Goal: Task Accomplishment & Management: Complete application form

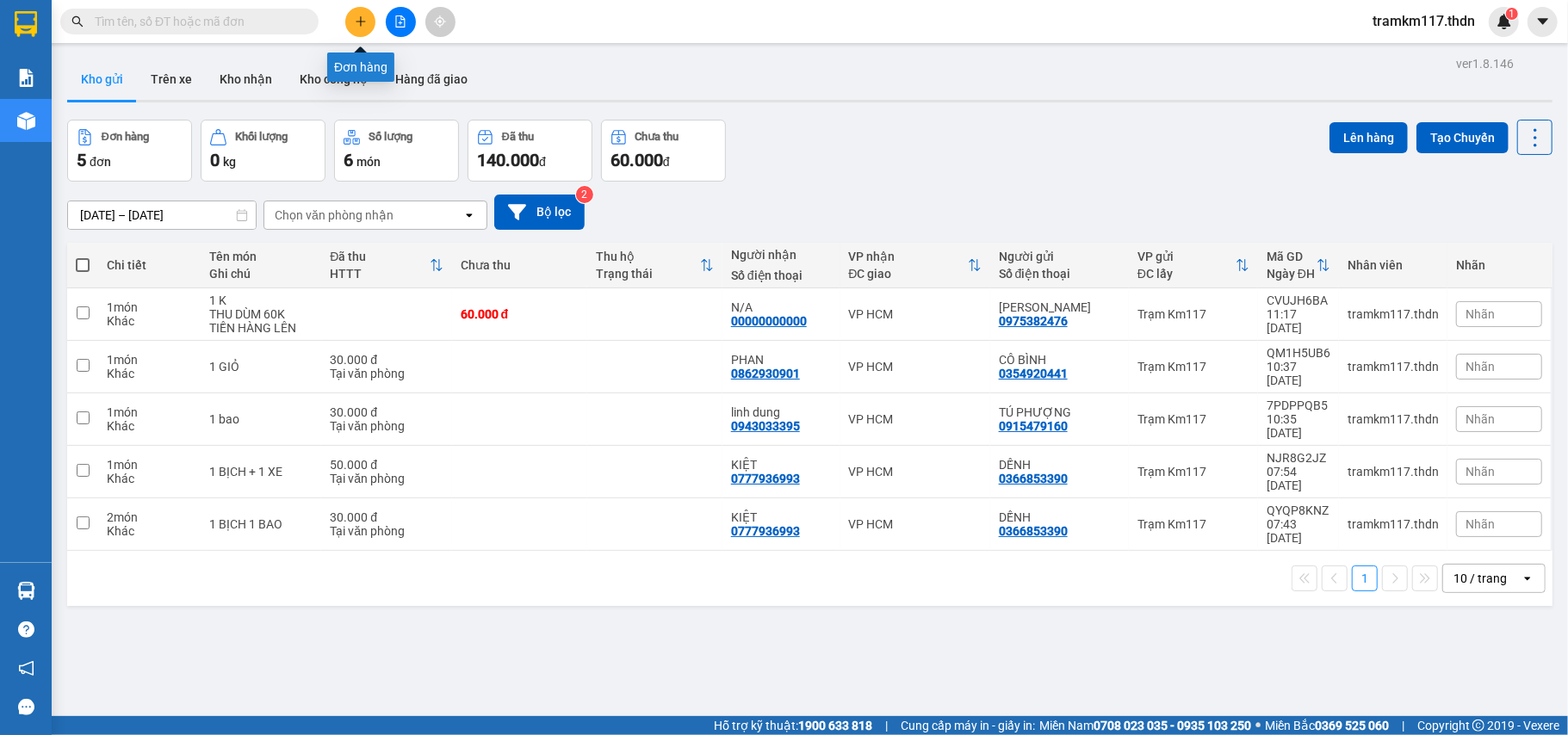
click at [366, 28] on button at bounding box center [360, 22] width 30 height 30
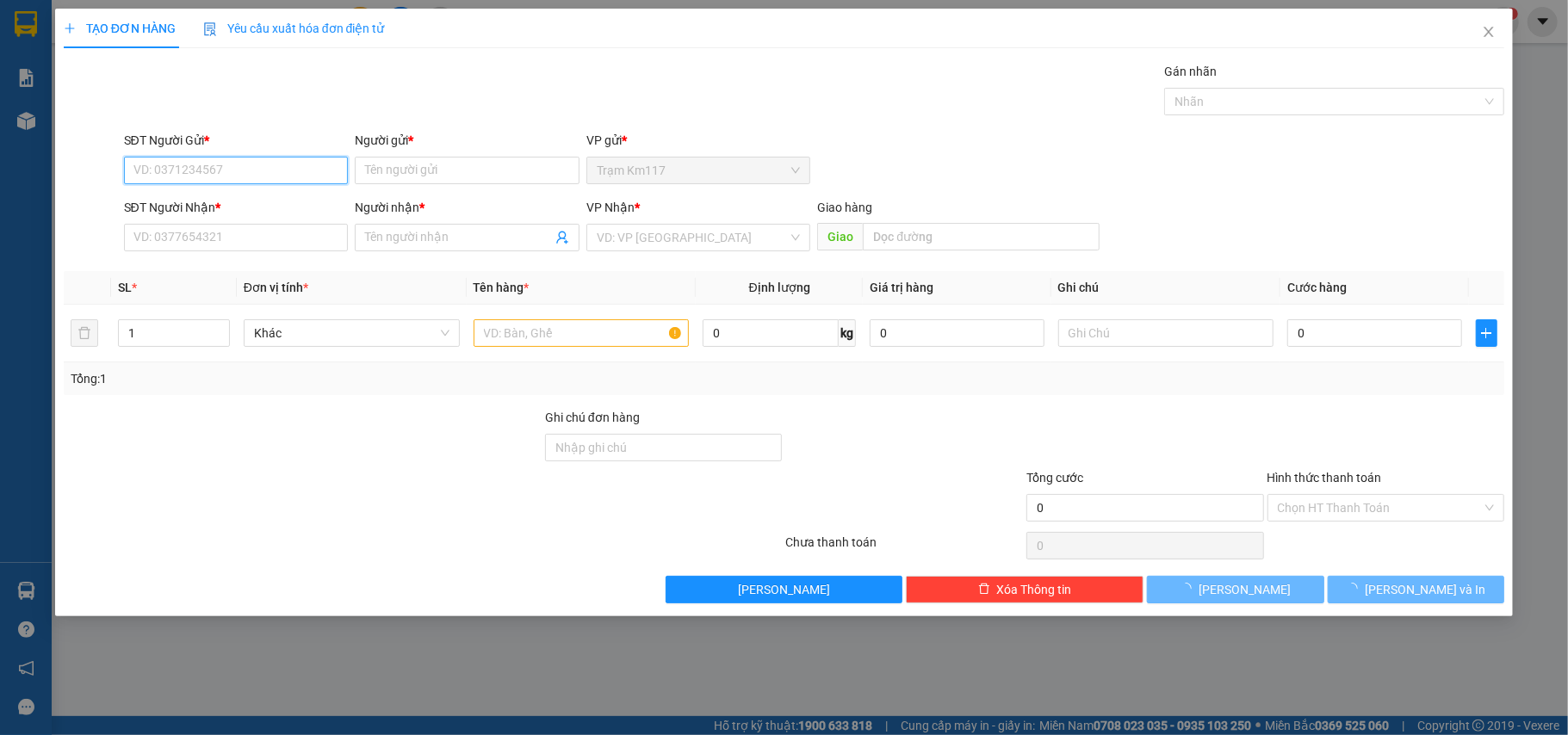
click at [260, 173] on input "SĐT Người Gửi *" at bounding box center [236, 171] width 224 height 28
drag, startPoint x: 260, startPoint y: 173, endPoint x: 46, endPoint y: 172, distance: 214.0
click at [46, 172] on div "TẠO ĐƠN HÀNG Yêu cầu xuất hóa đơn điện tử Transit Pickup Surcharge Ids Transit …" at bounding box center [784, 368] width 1568 height 735
click at [273, 194] on div "0378255679 - [PERSON_NAME]" at bounding box center [236, 206] width 224 height 28
type input "0378255679"
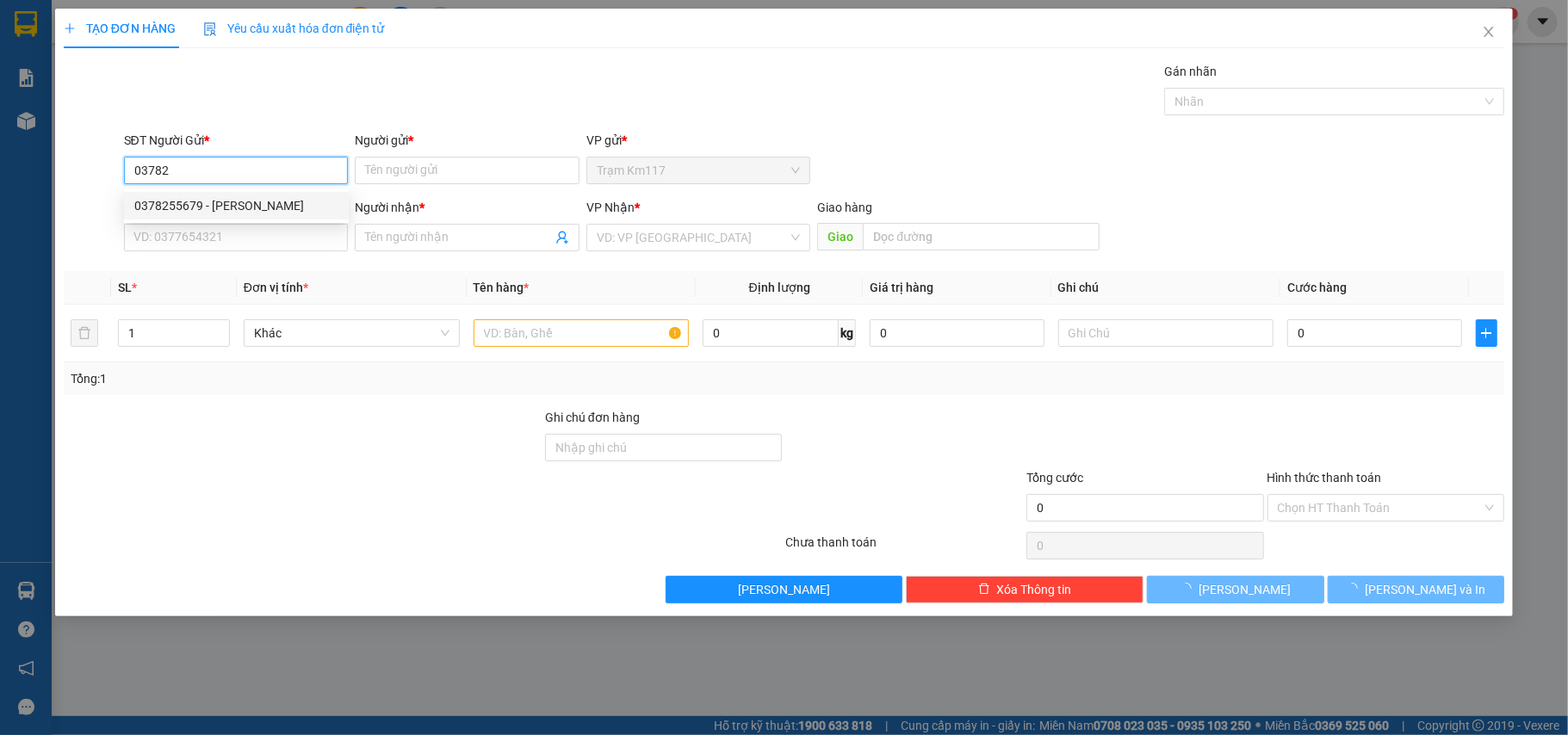
type input "BẢO"
type input "0933398315"
type input "TÂN"
type input "40.000"
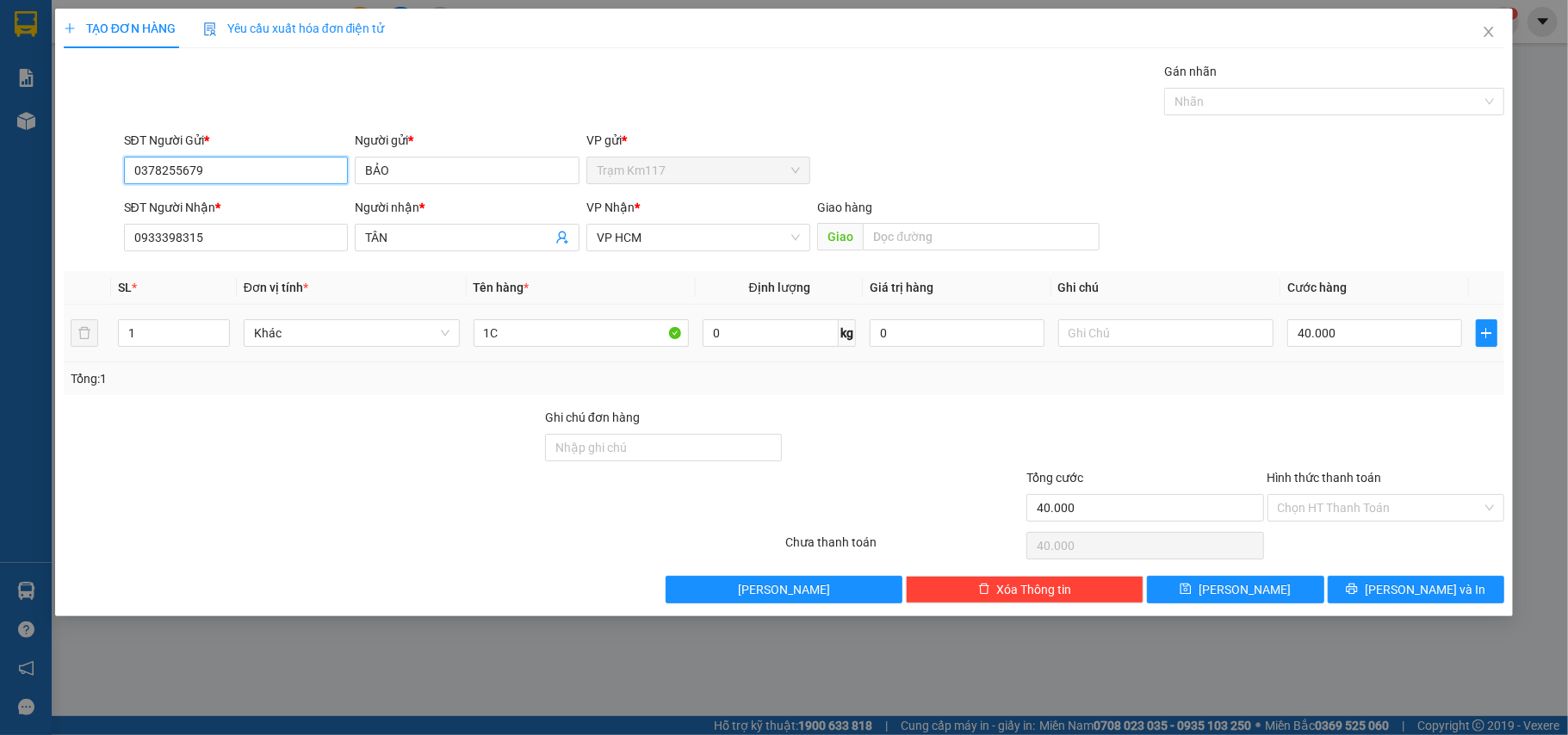
type input "0378255679"
click at [1347, 349] on div "40.000" at bounding box center [1374, 334] width 174 height 35
click at [1374, 339] on input "40.000" at bounding box center [1374, 334] width 174 height 28
click at [1381, 515] on input "Hình thức thanh toán" at bounding box center [1380, 508] width 205 height 26
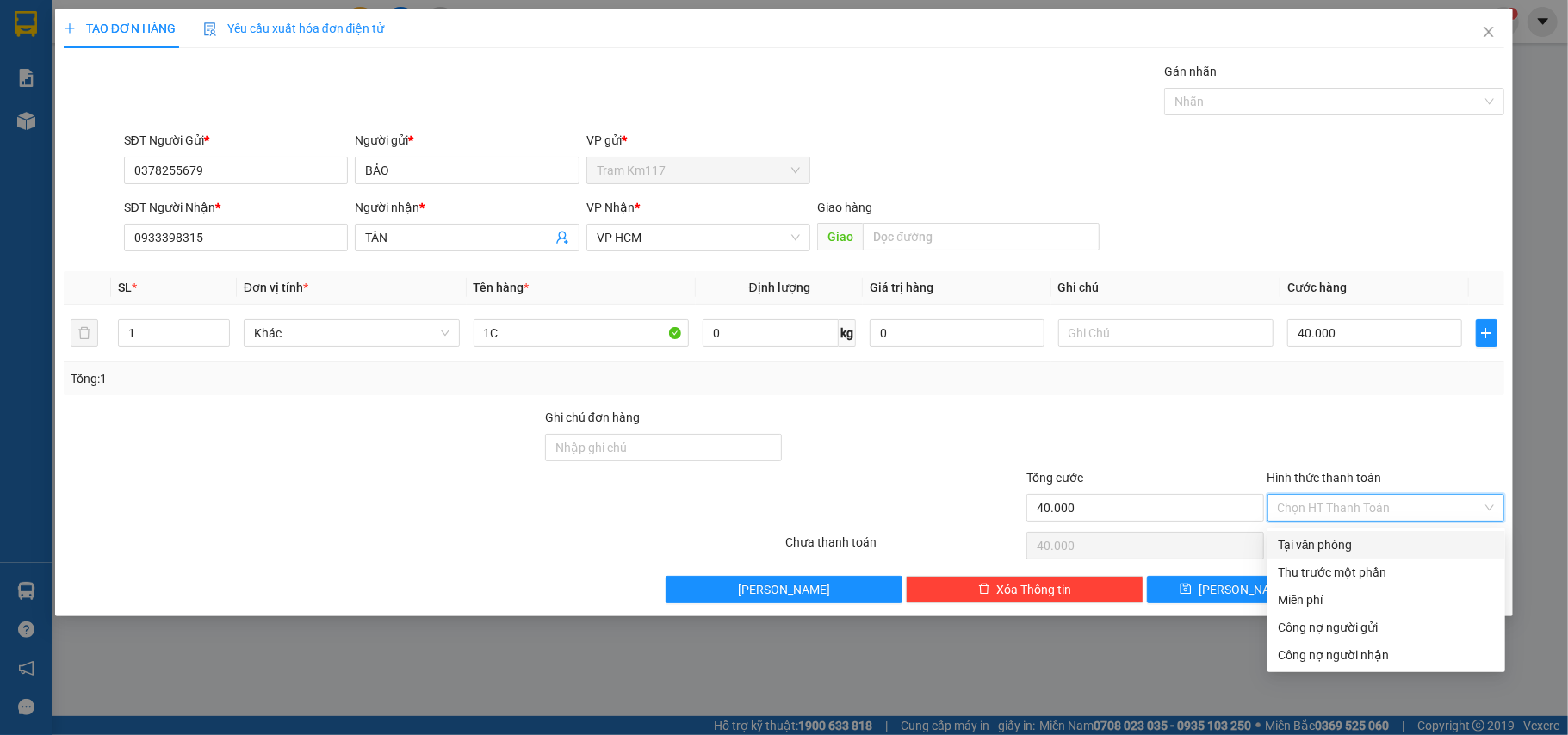
click at [1364, 556] on div "Tại văn phòng" at bounding box center [1386, 545] width 237 height 28
type input "0"
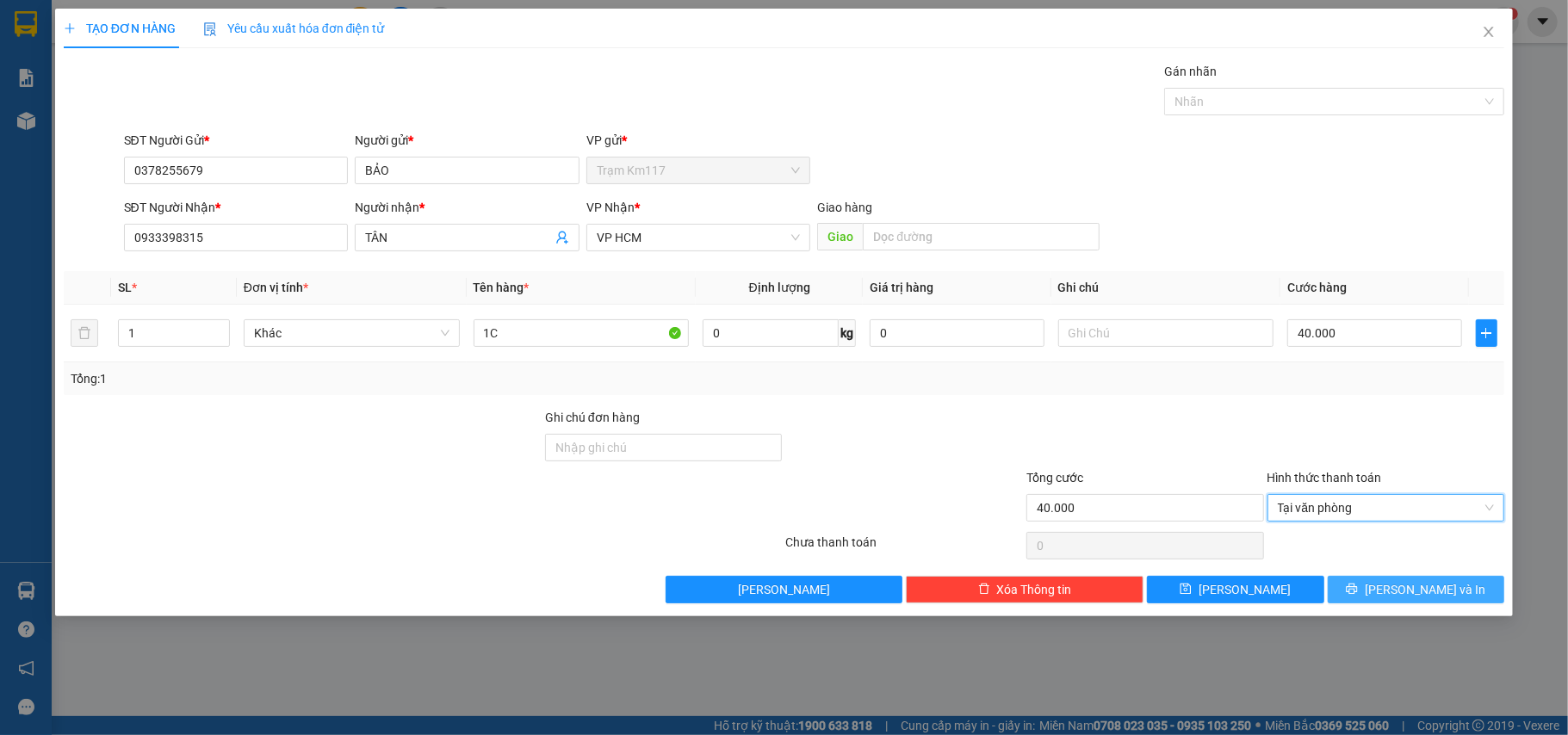
click at [1371, 603] on button "[PERSON_NAME] và In" at bounding box center [1416, 590] width 178 height 28
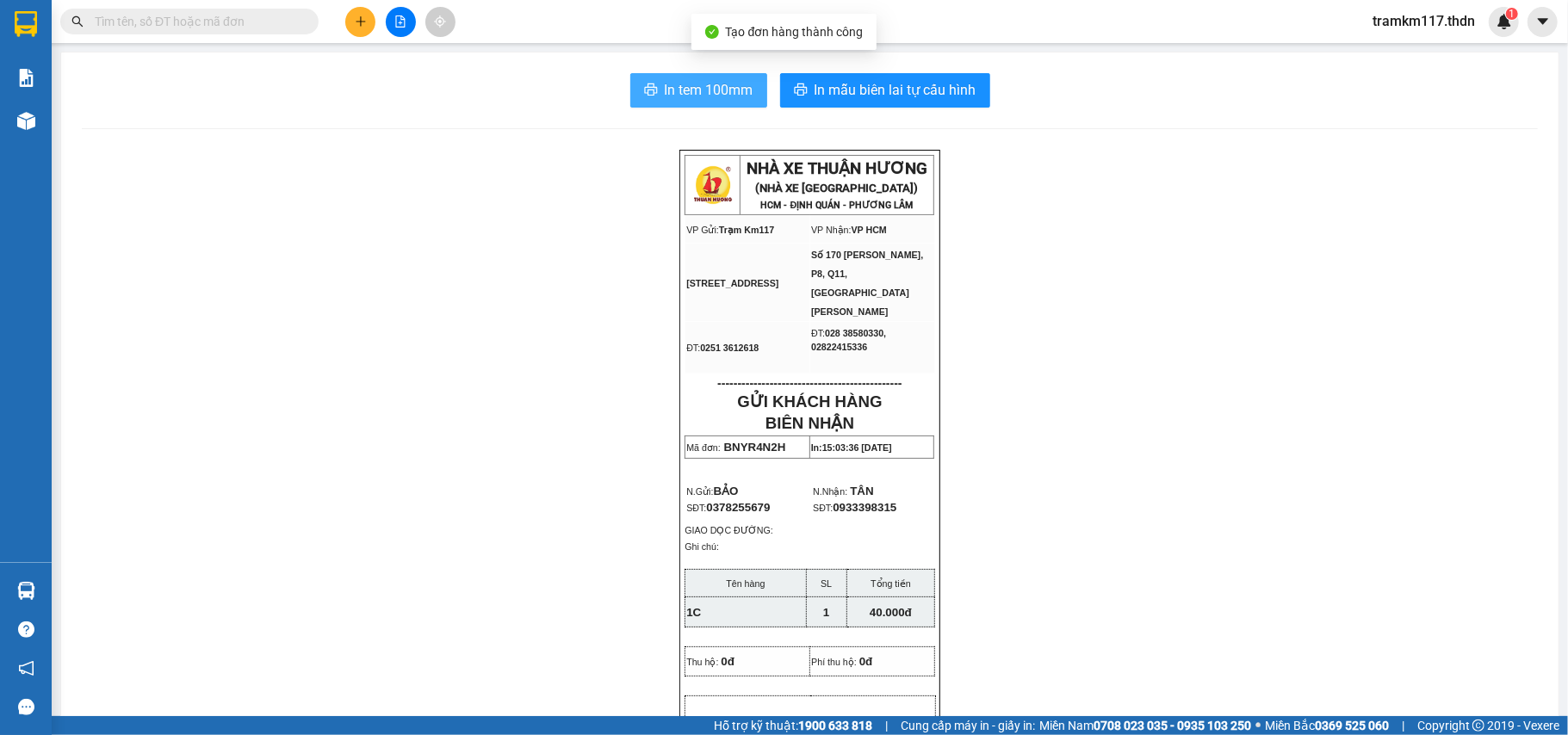
click at [700, 101] on button "In tem 100mm" at bounding box center [699, 90] width 137 height 35
click at [703, 104] on button "In tem 100mm" at bounding box center [699, 90] width 137 height 35
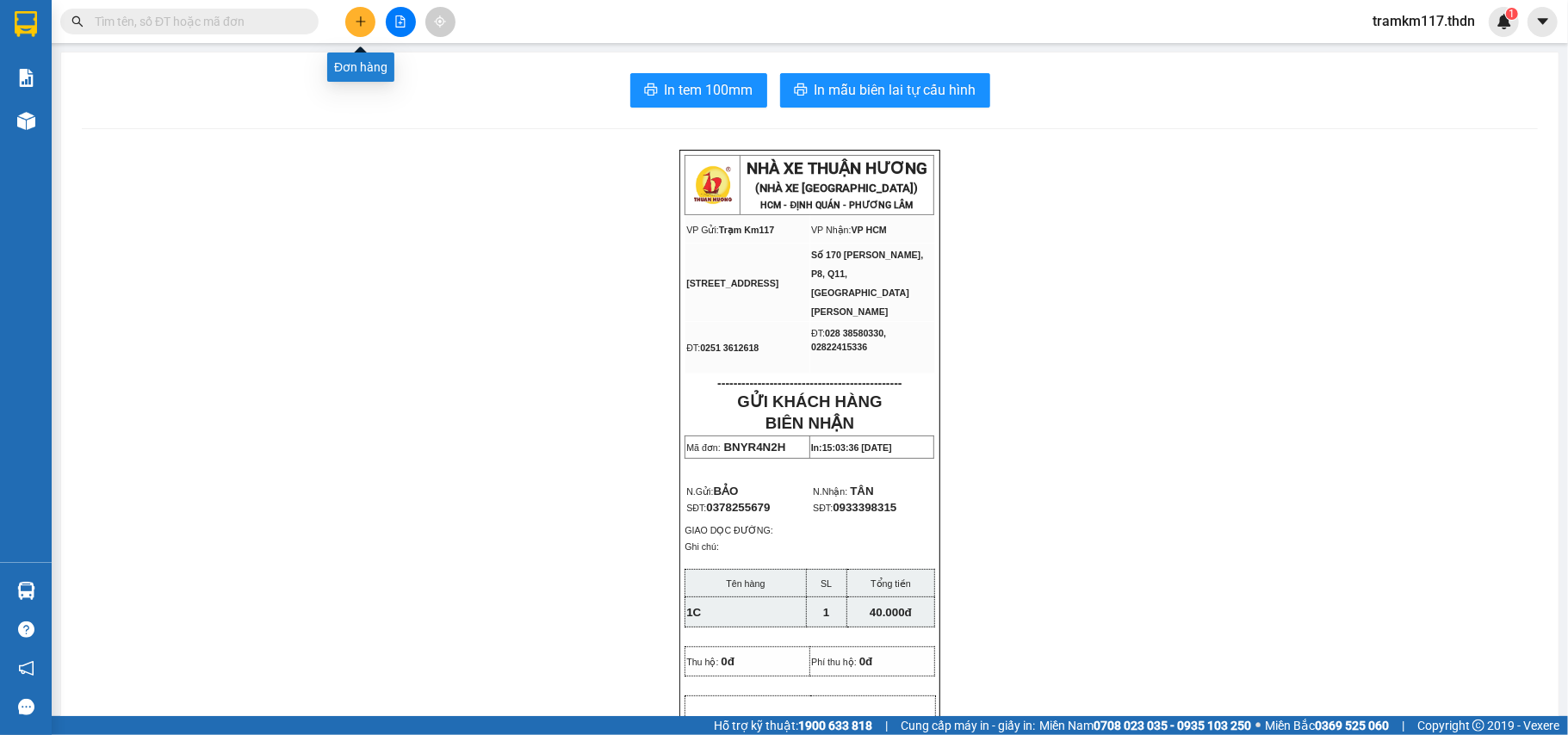
click at [360, 23] on icon "plus" at bounding box center [360, 21] width 1 height 10
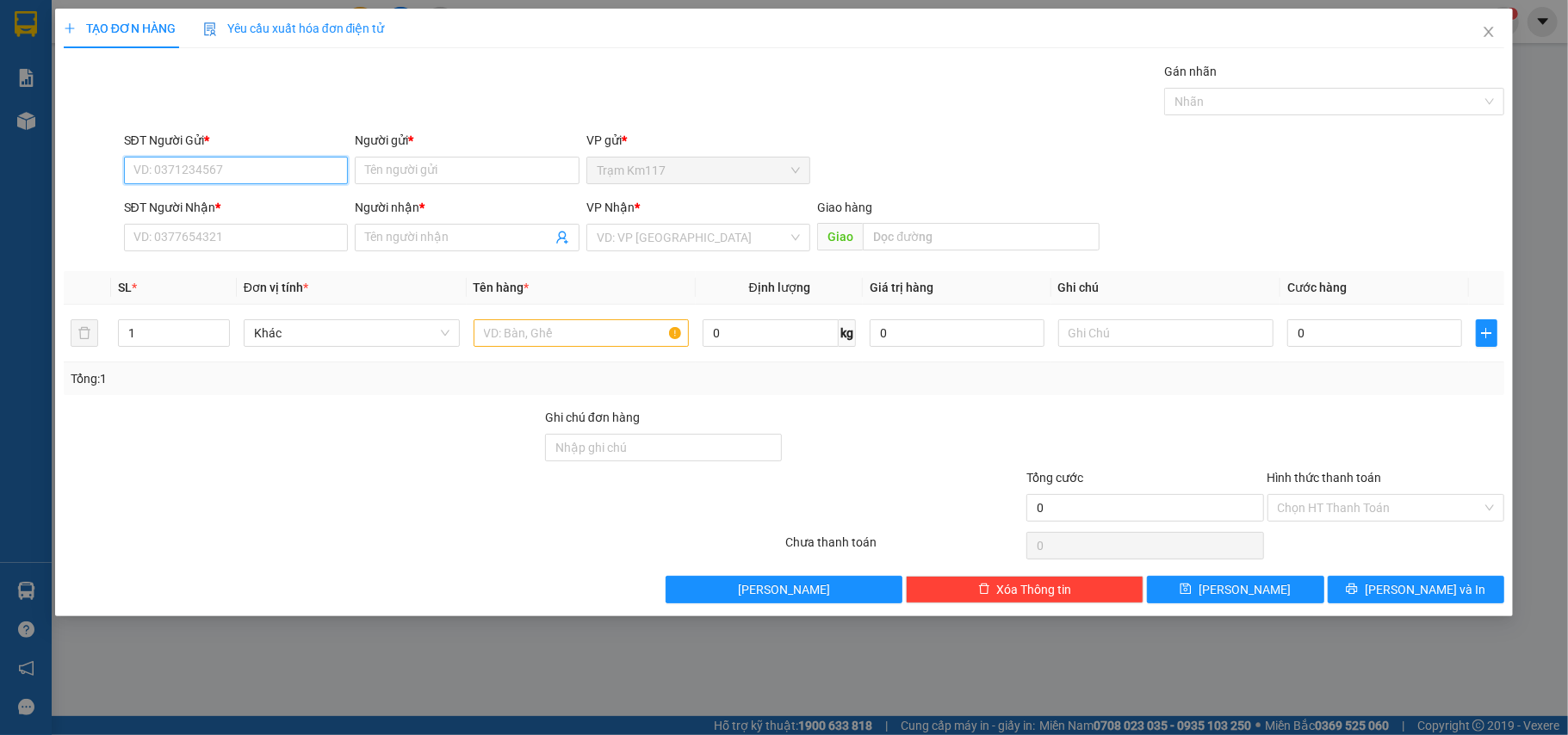
click at [262, 177] on input "SĐT Người Gửi *" at bounding box center [236, 171] width 224 height 28
click at [427, 159] on input "Người gửi *" at bounding box center [466, 171] width 224 height 28
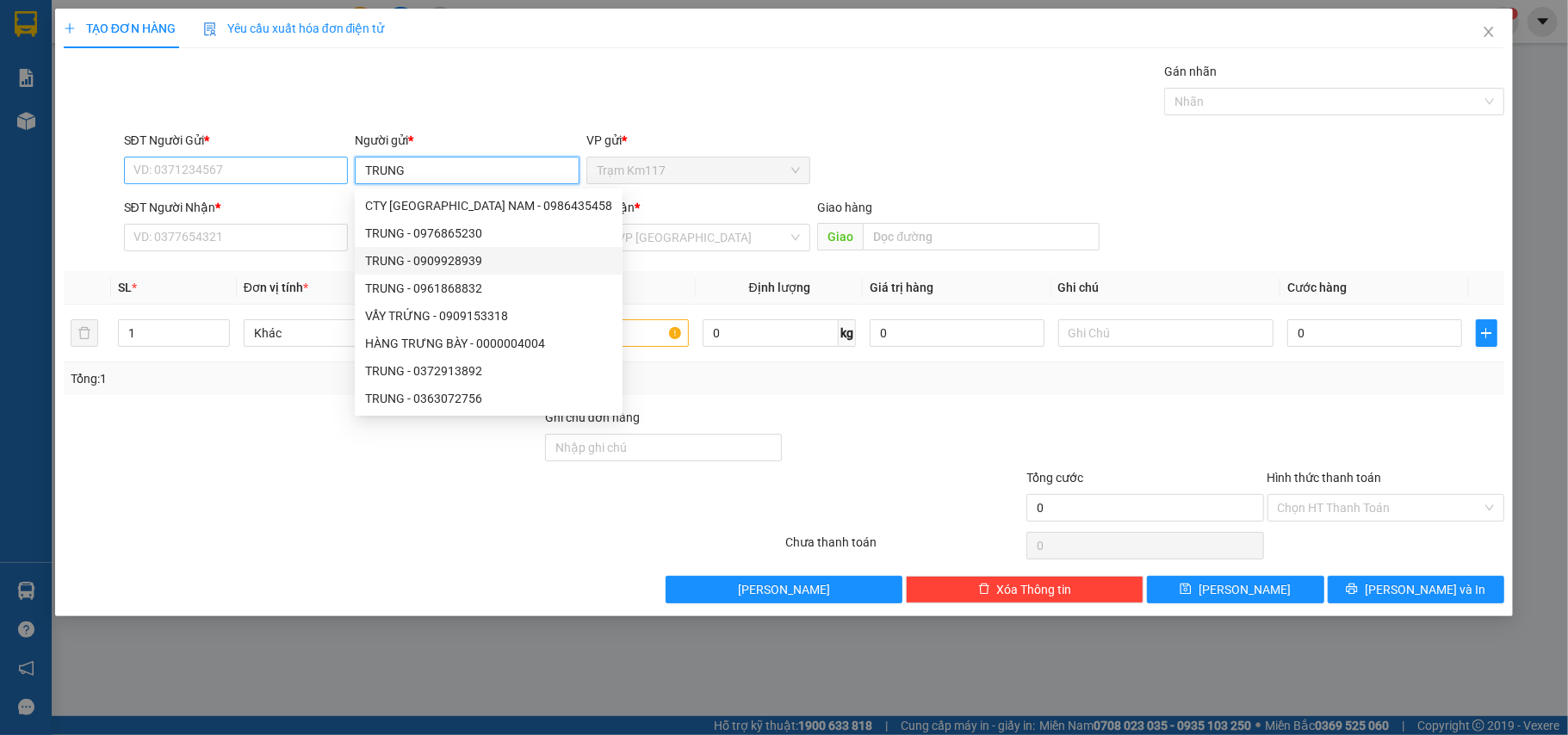
type input "TRUNG"
click at [295, 174] on input "SĐT Người Gửi *" at bounding box center [236, 171] width 224 height 28
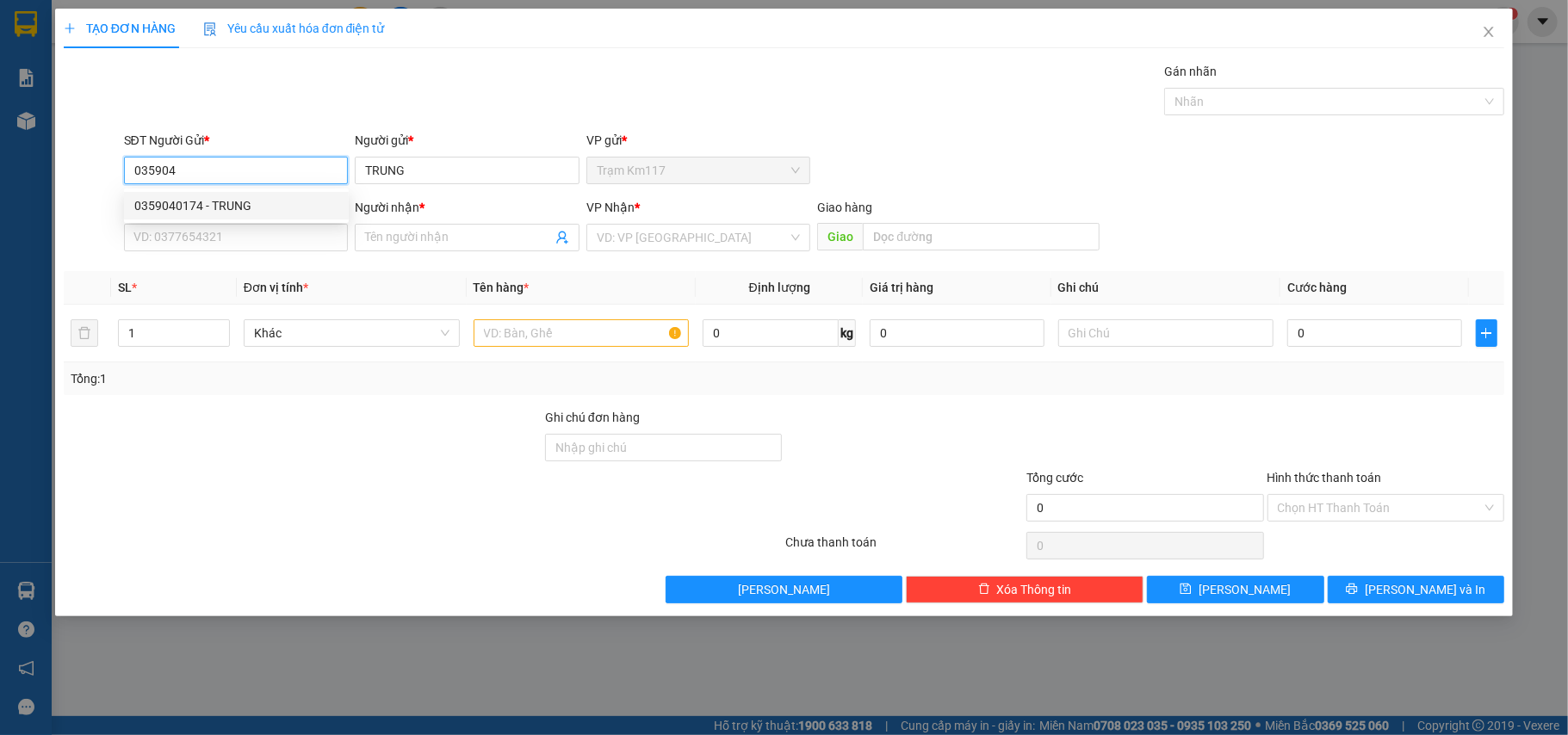
click at [264, 210] on div "0359040174 - TRUNG" at bounding box center [236, 205] width 204 height 19
type input "0359040174"
type input "0398198440"
type input "PHÙNG"
type input "70.000"
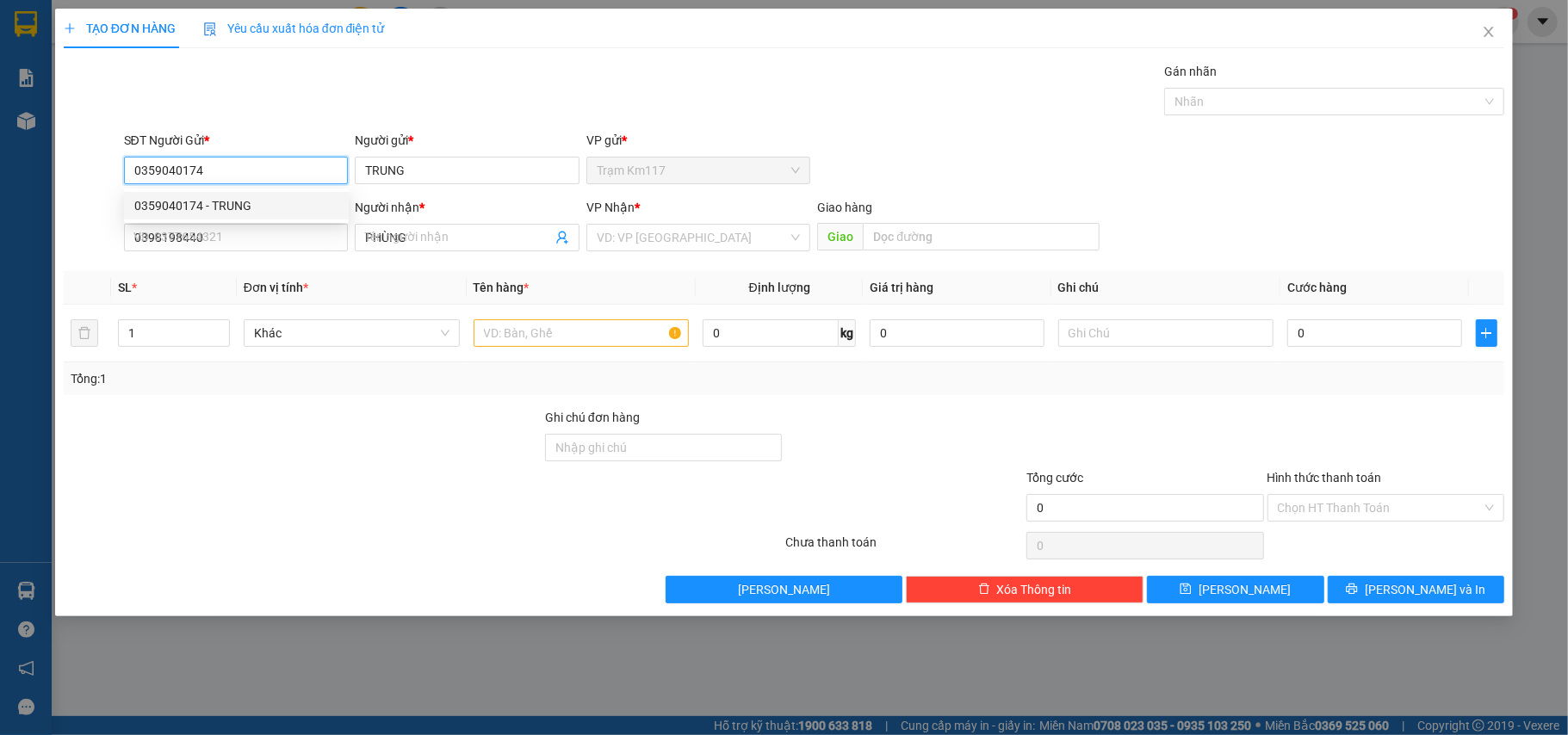
type input "70.000"
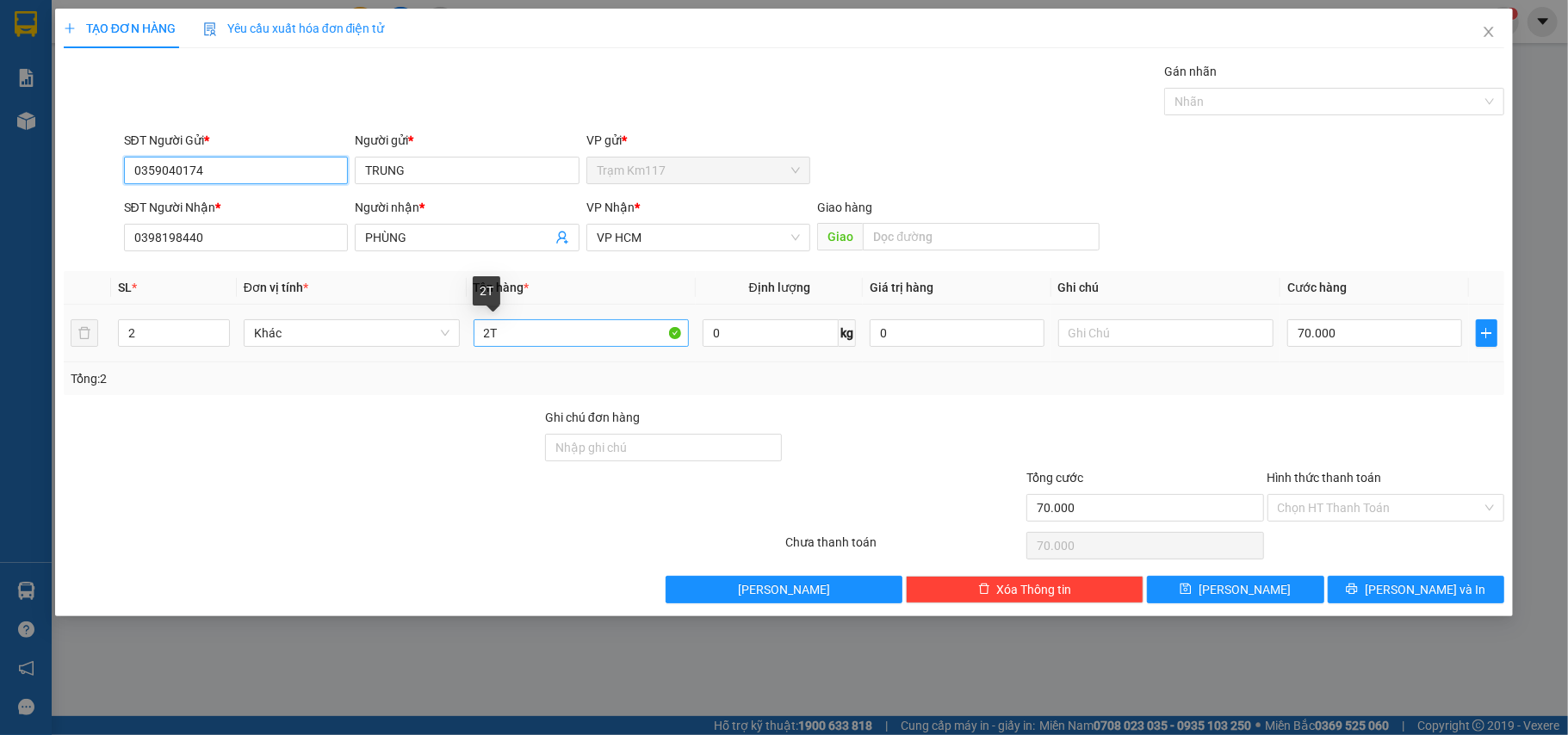
type input "0359040174"
drag, startPoint x: 532, startPoint y: 330, endPoint x: 445, endPoint y: 356, distance: 90.8
click at [445, 356] on tr "2 Khác 2T 0 kg 0 70.000" at bounding box center [784, 334] width 1441 height 58
type input "3T"
drag, startPoint x: 152, startPoint y: 322, endPoint x: 124, endPoint y: 339, distance: 32.8
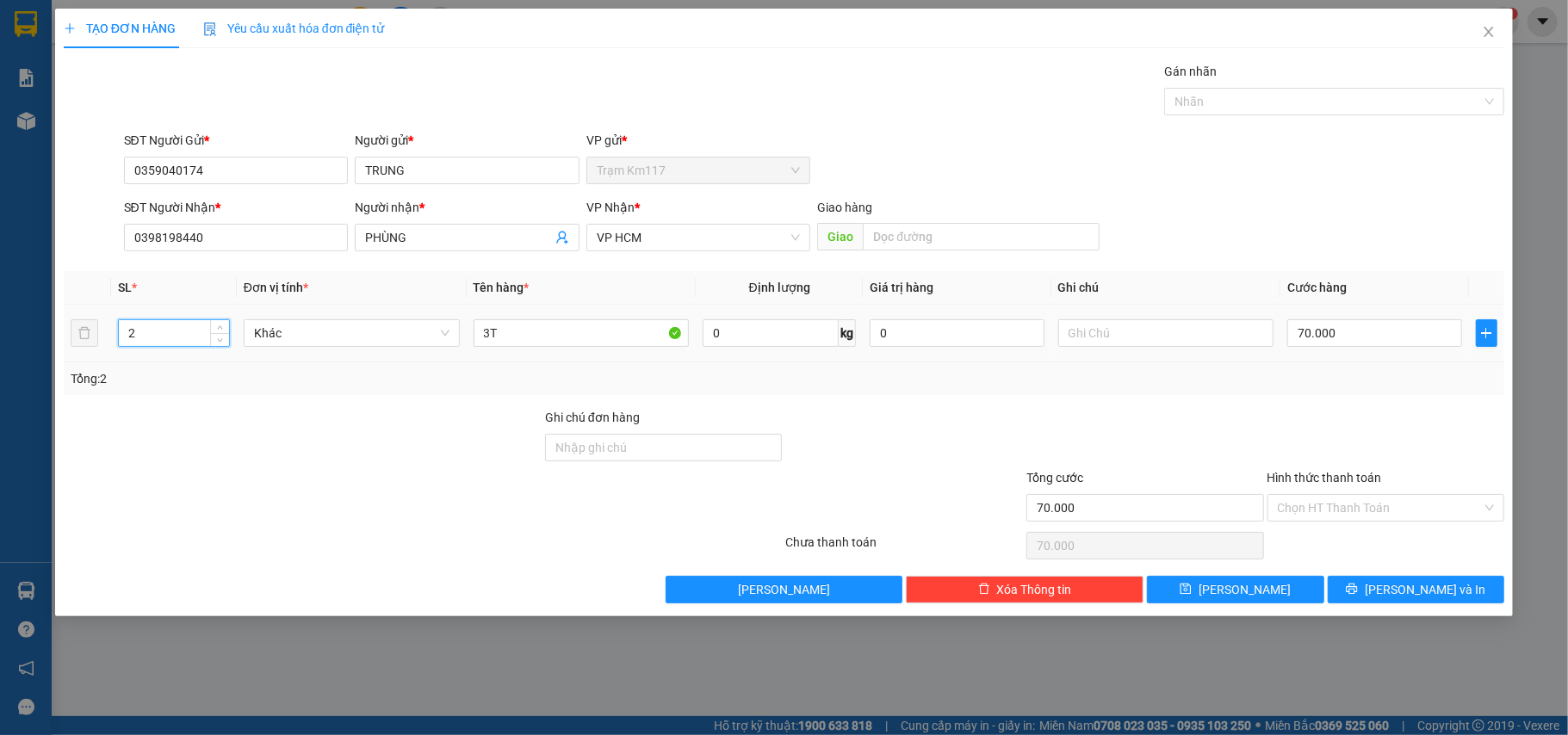
click at [124, 339] on input "2" at bounding box center [173, 334] width 110 height 26
type input "3"
click at [635, 335] on input "3T" at bounding box center [581, 334] width 216 height 28
type input "3T 1 CAN"
drag, startPoint x: 157, startPoint y: 337, endPoint x: 72, endPoint y: 359, distance: 87.8
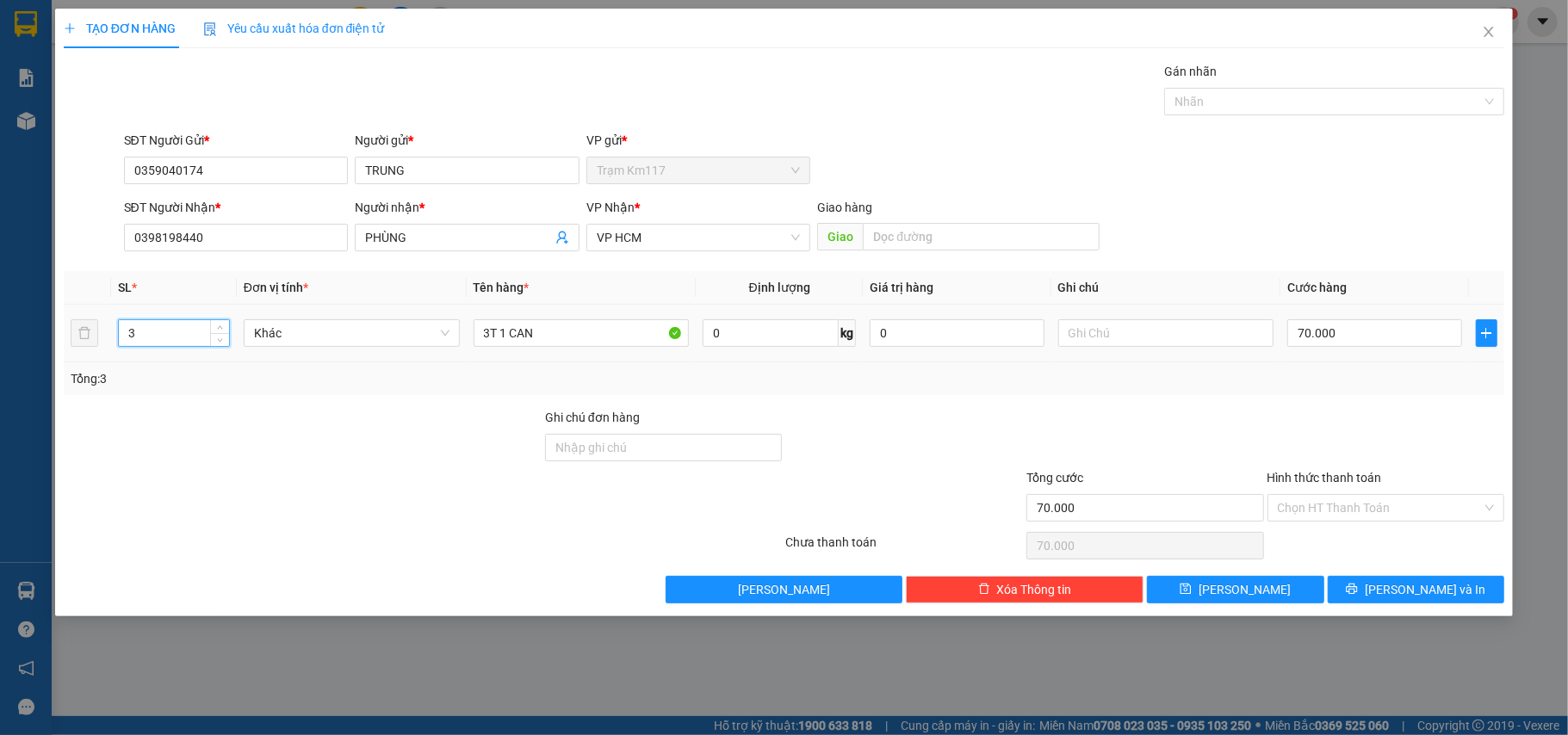
click at [72, 359] on tr "3 Khác 3T 1 CAN 0 kg 0 70.000" at bounding box center [784, 334] width 1441 height 58
drag, startPoint x: 140, startPoint y: 338, endPoint x: 115, endPoint y: 346, distance: 26.2
click at [115, 346] on td "3" at bounding box center [173, 334] width 126 height 58
type input "4"
click at [511, 344] on input "3T 1 CAN" at bounding box center [581, 334] width 216 height 28
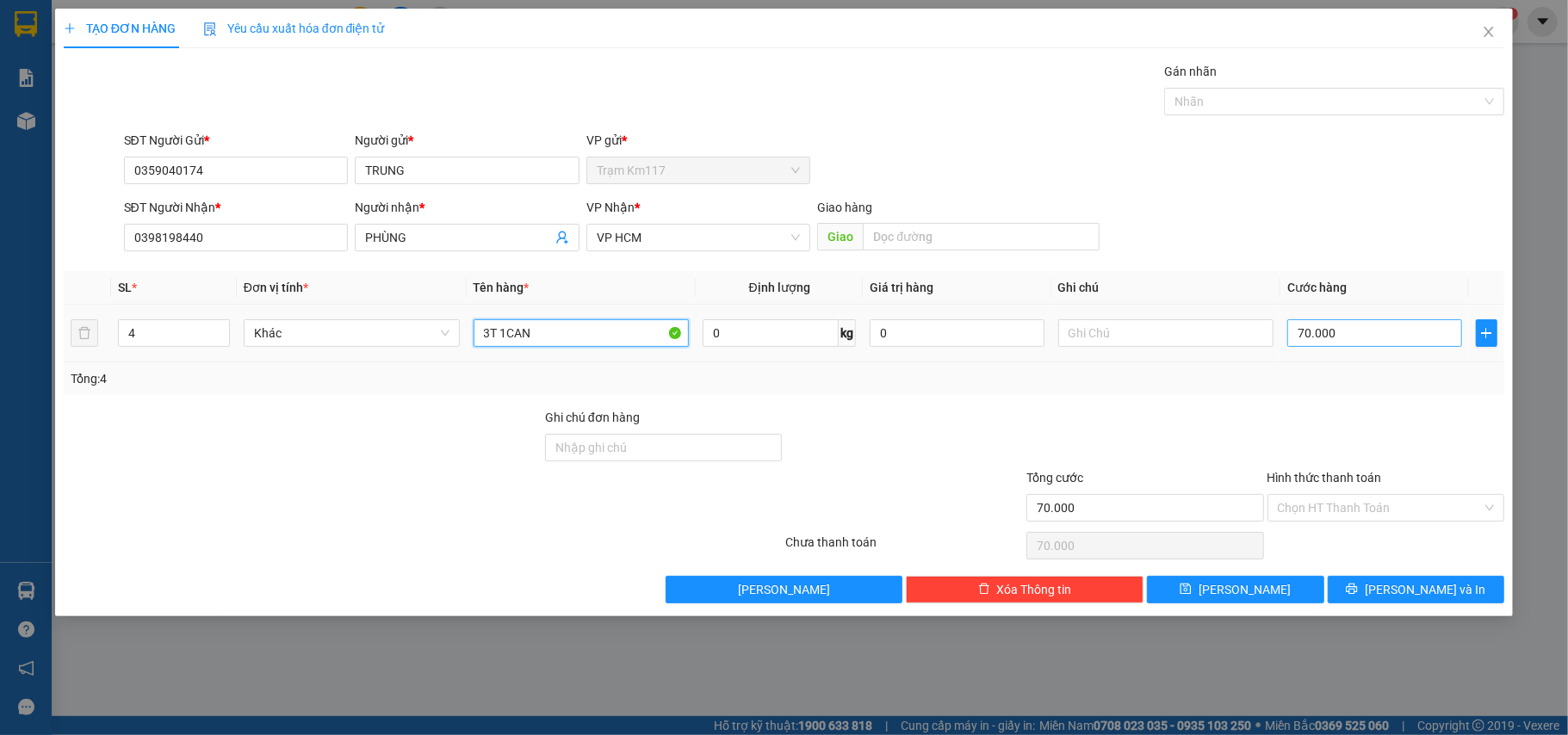
type input "3T 1CAN"
click at [1393, 347] on input "70.000" at bounding box center [1374, 334] width 174 height 28
type input "1"
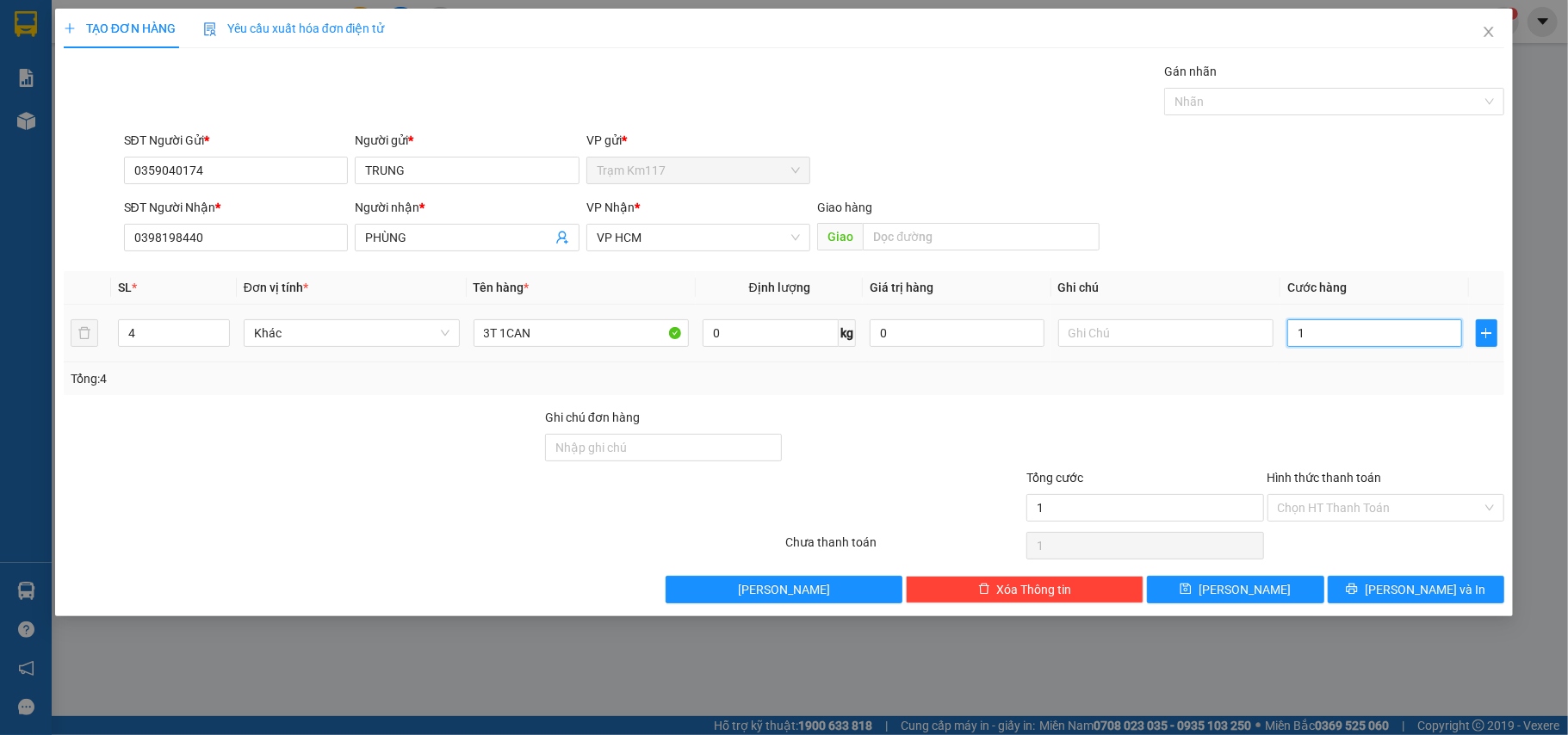
type input "11"
type input "110"
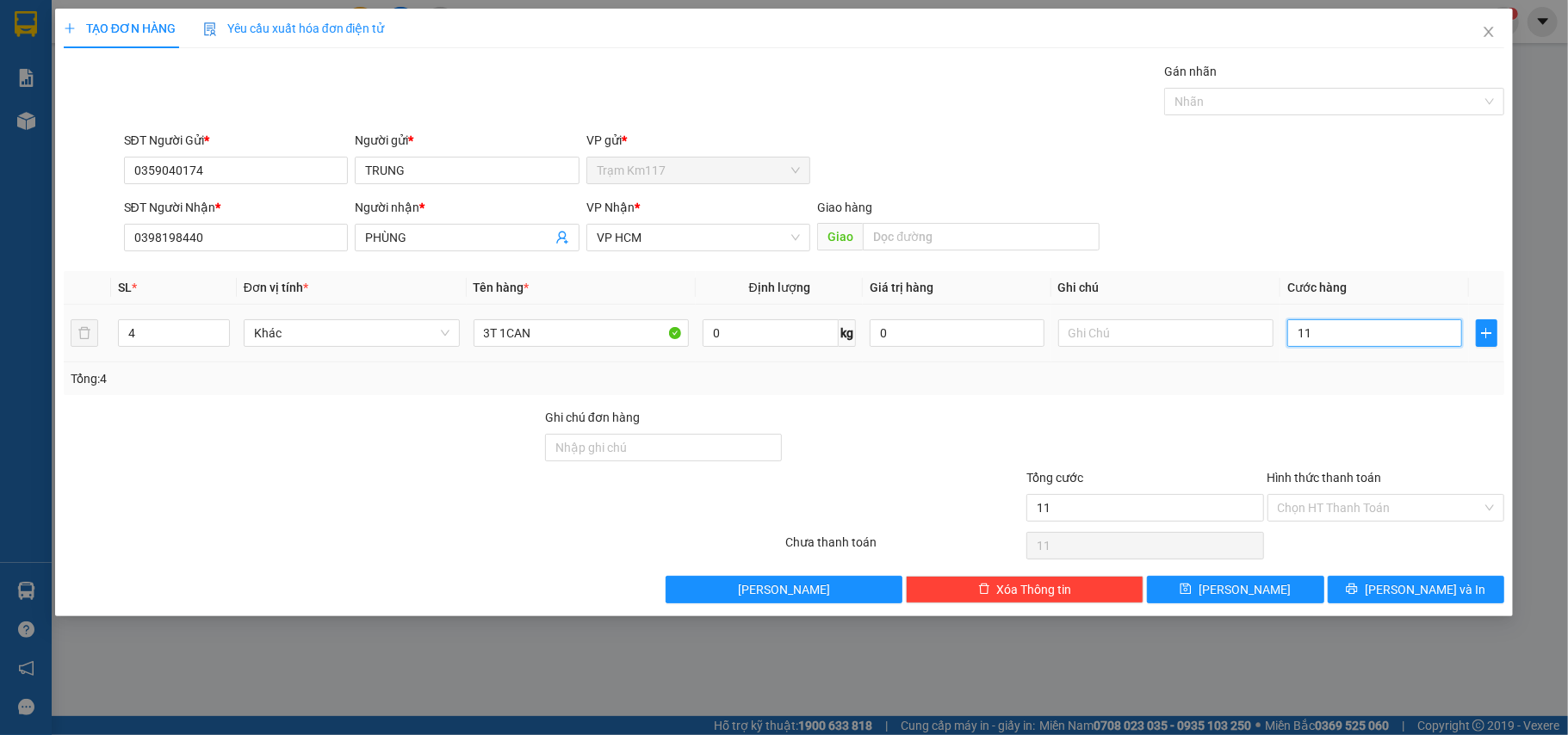
type input "110"
type input "1.100"
type input "11.000"
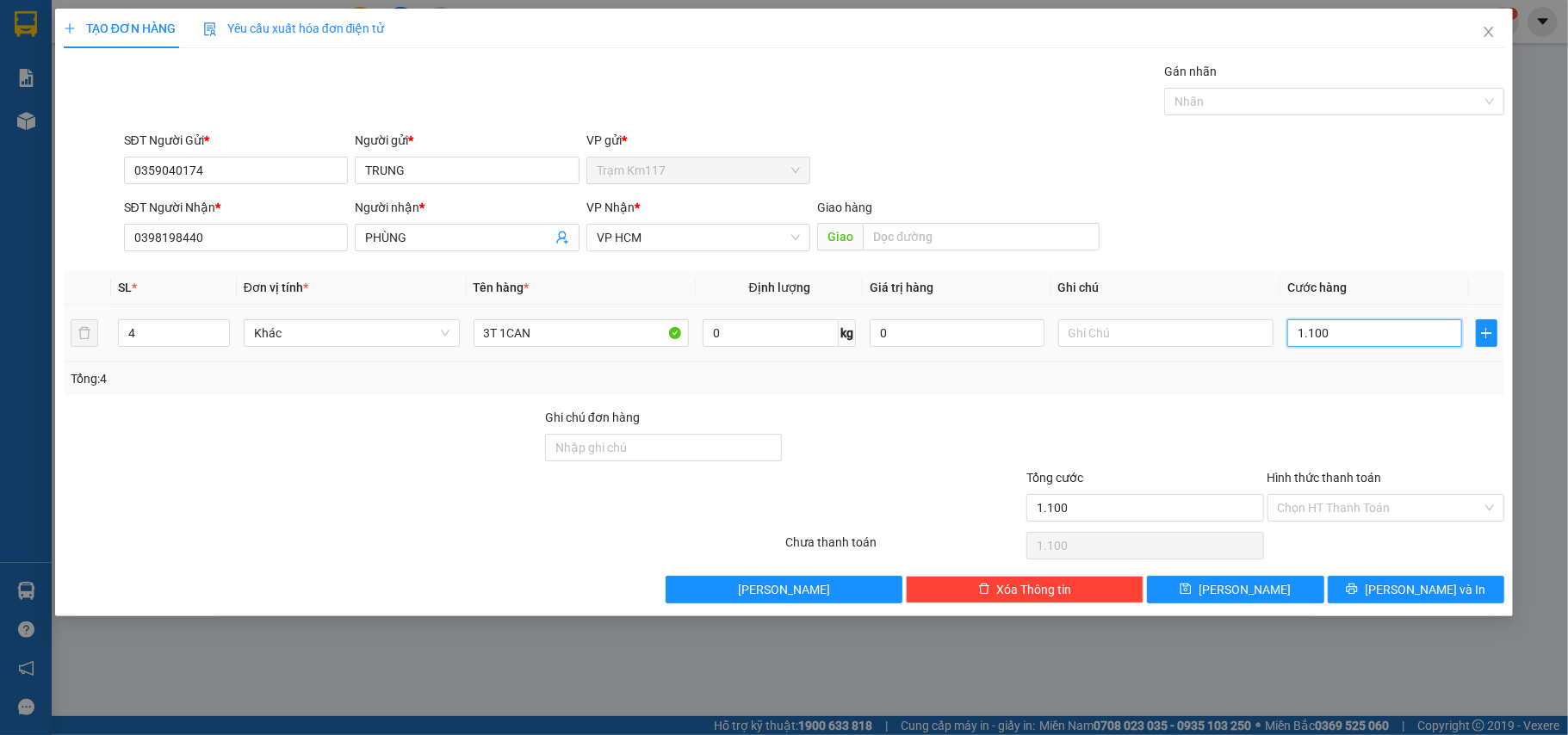
type input "11.000"
type input "110.000"
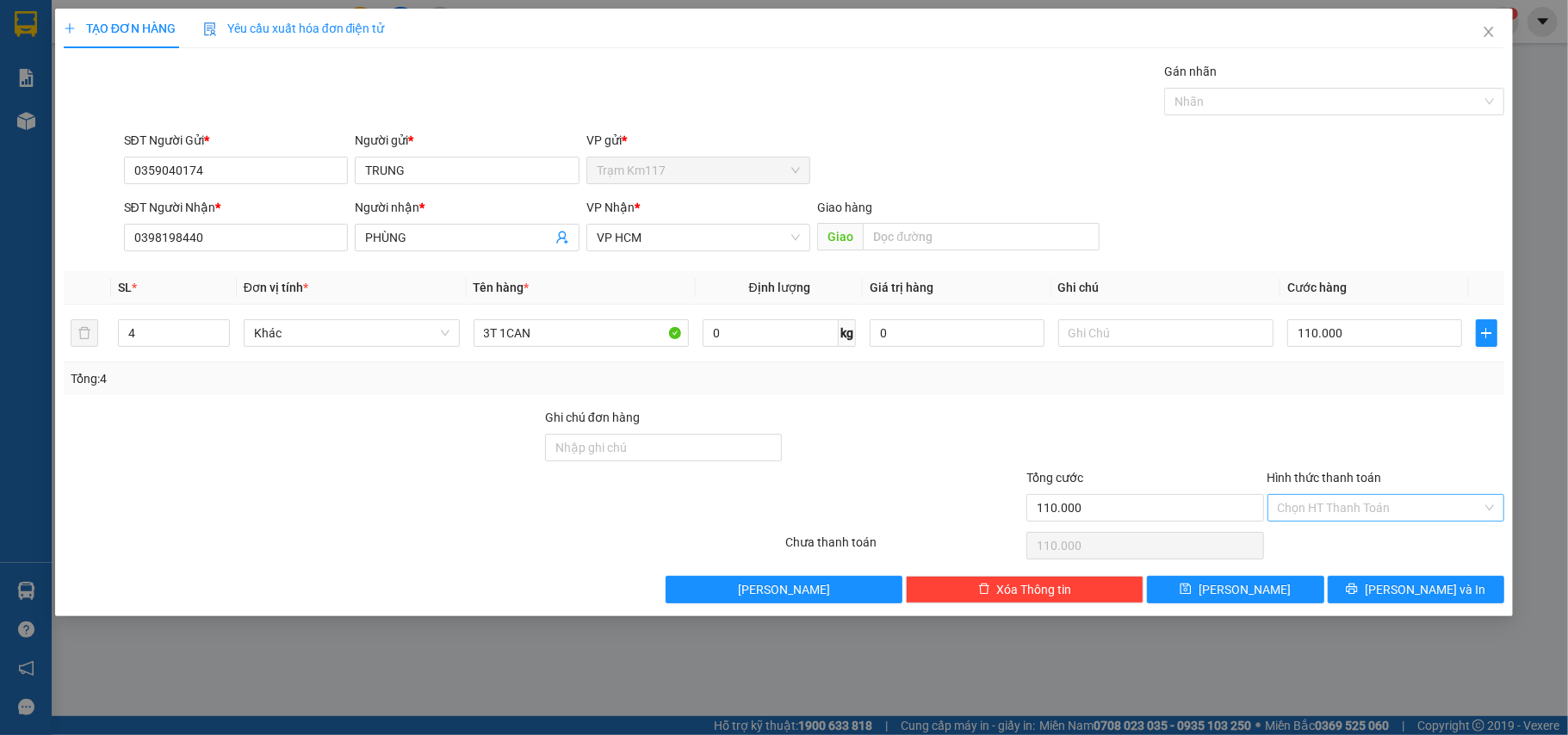
click at [1377, 511] on input "Hình thức thanh toán" at bounding box center [1380, 508] width 205 height 26
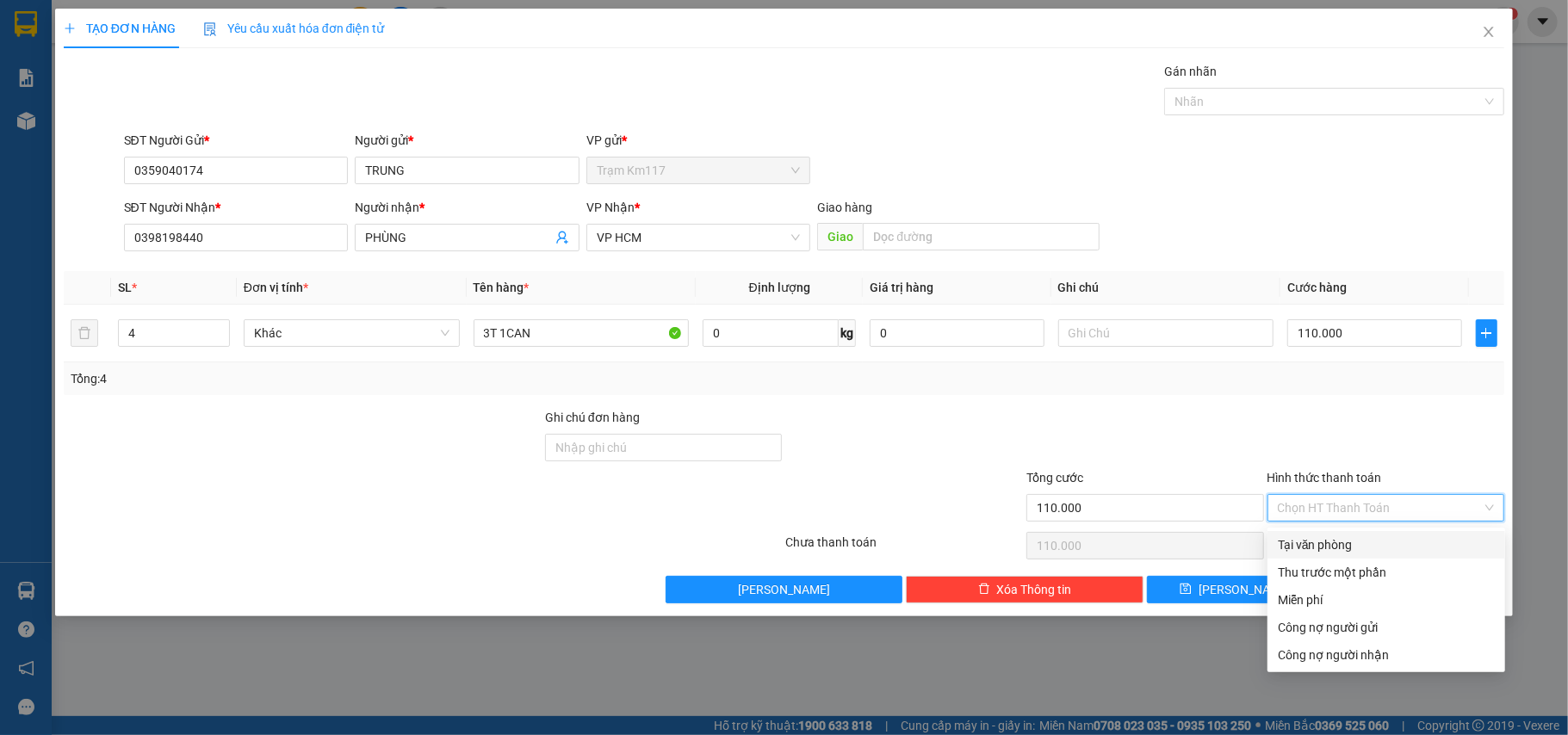
click at [1375, 537] on div "Tại văn phòng" at bounding box center [1386, 545] width 217 height 19
type input "0"
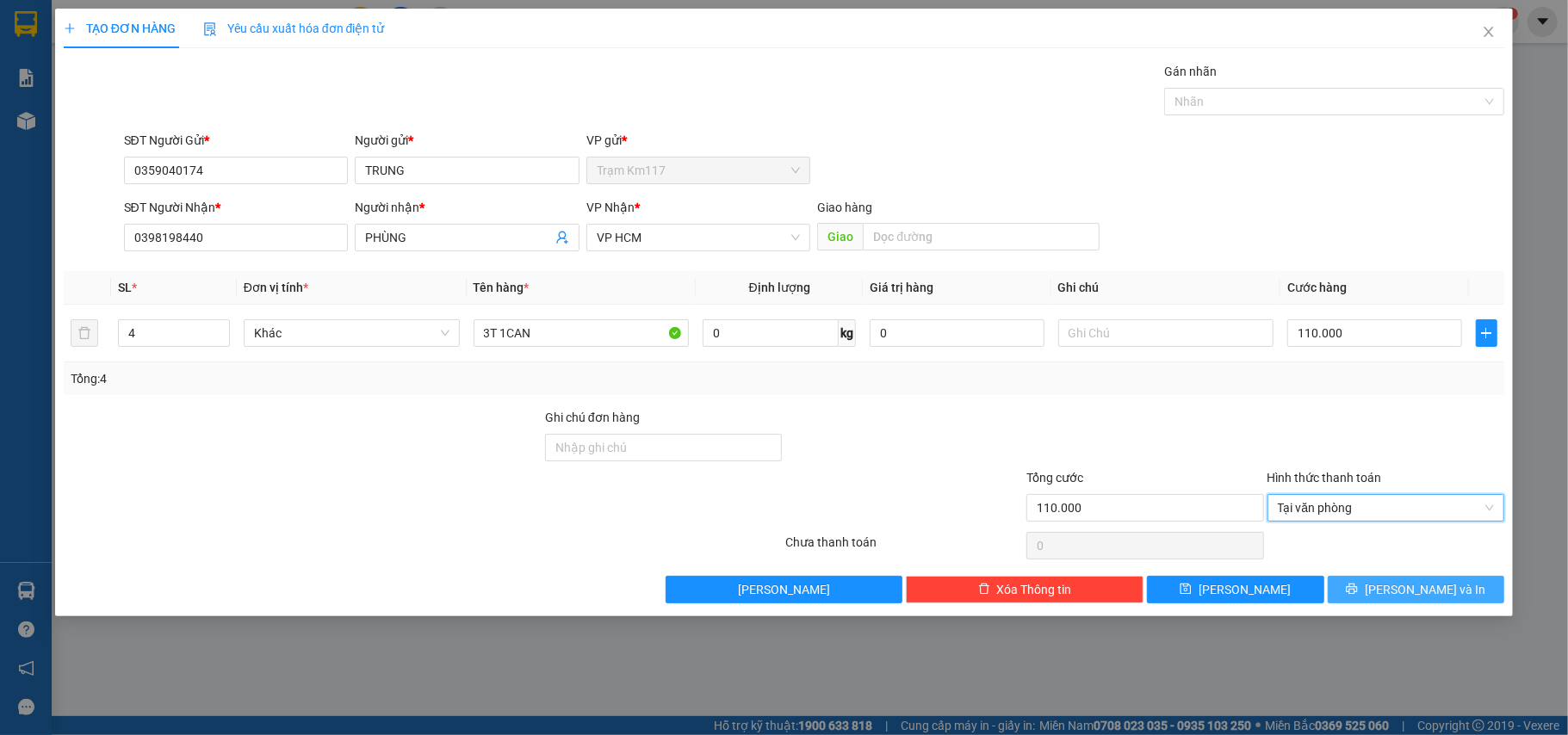
click at [1354, 597] on button "[PERSON_NAME] và In" at bounding box center [1416, 590] width 178 height 28
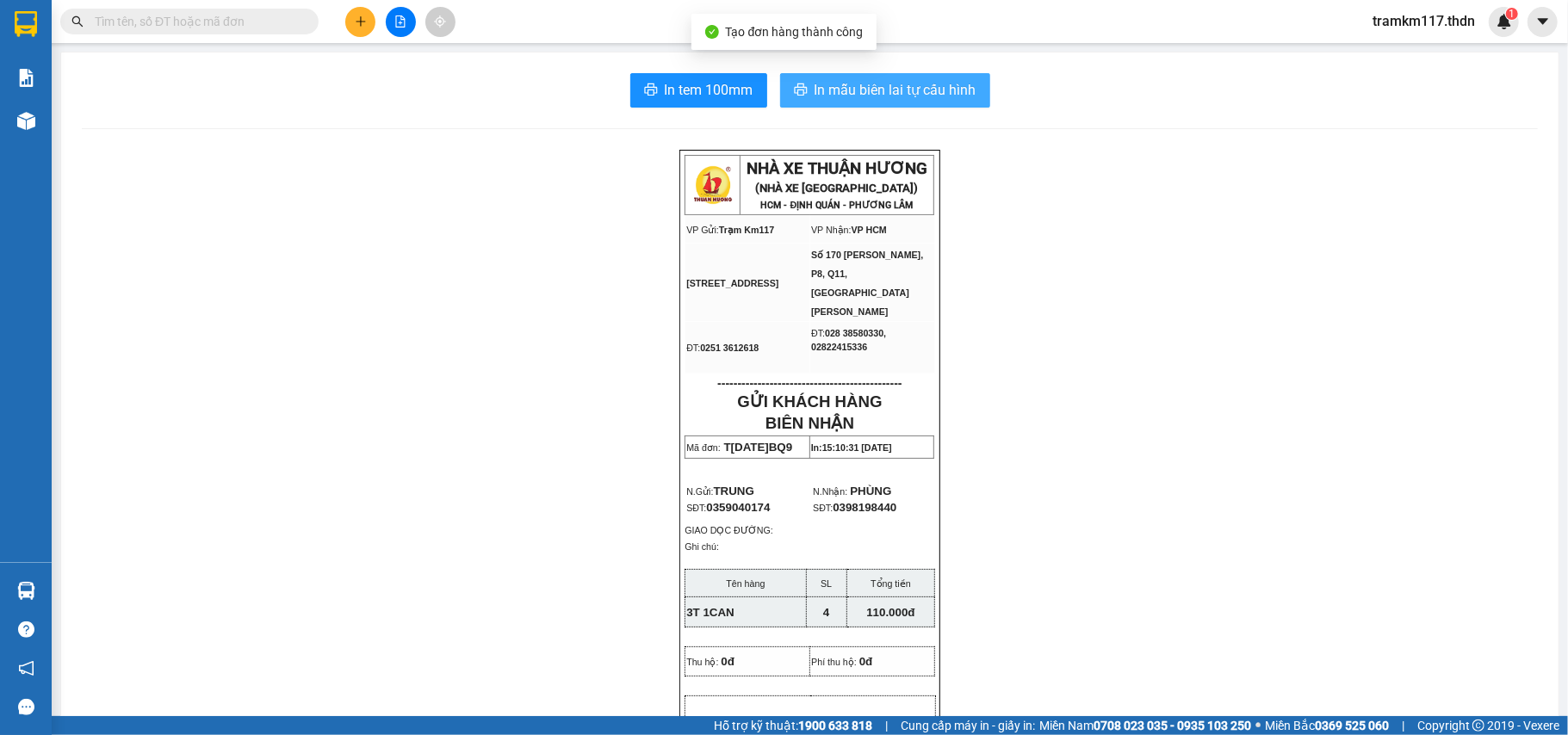
click at [836, 97] on span "In mẫu biên lai tự cấu hình" at bounding box center [895, 89] width 162 height 22
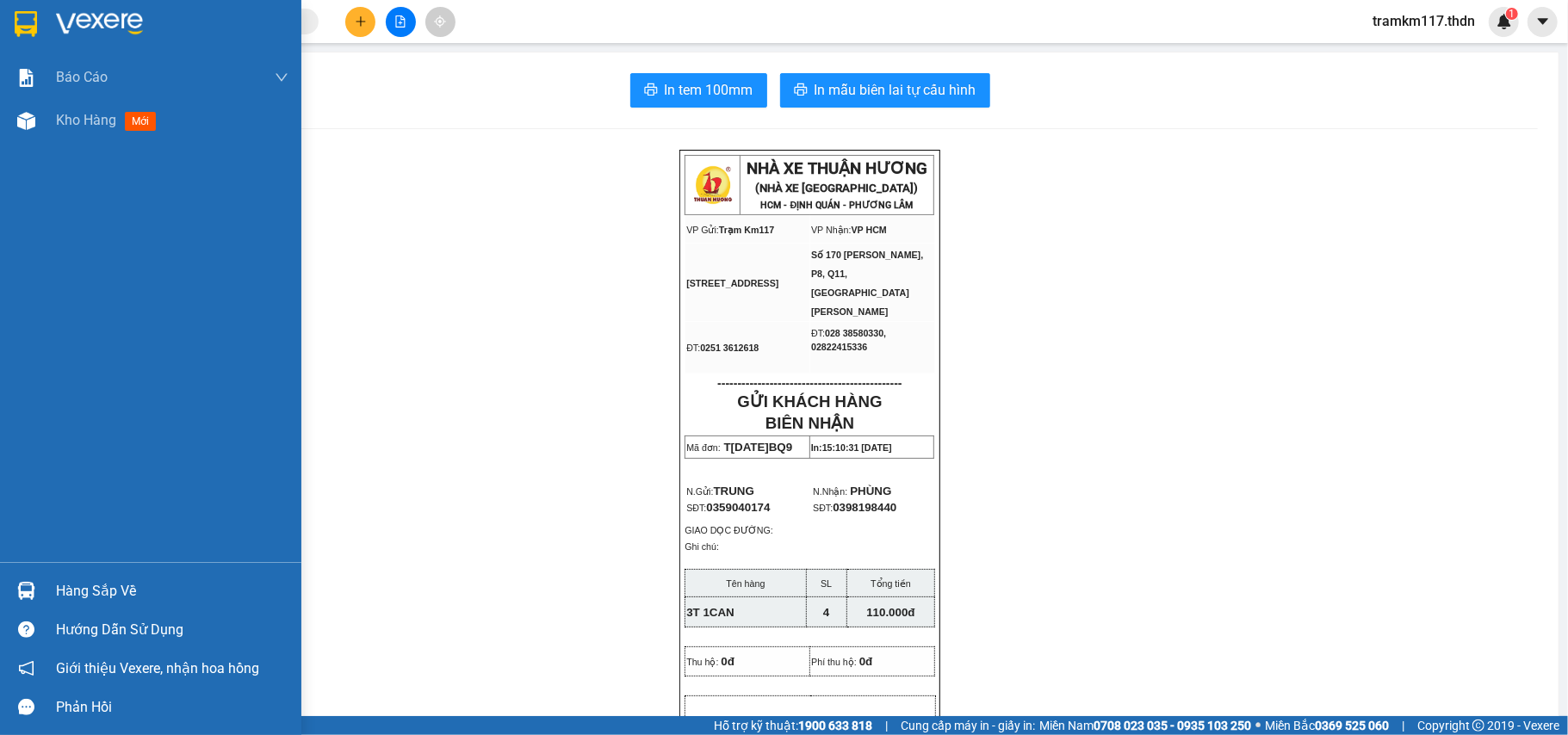
click at [36, 45] on div at bounding box center [151, 28] width 302 height 56
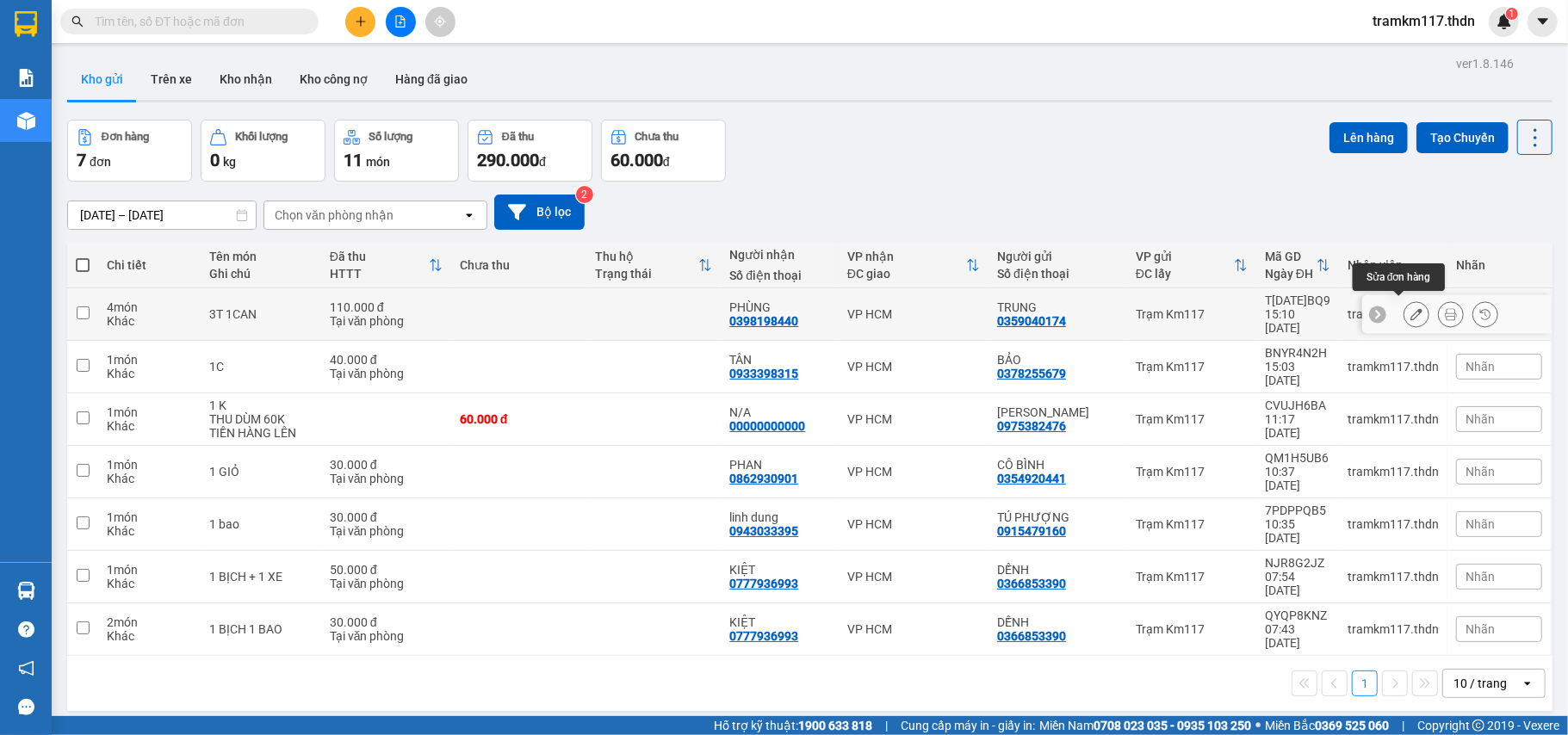
click at [1410, 315] on icon at bounding box center [1416, 315] width 12 height 12
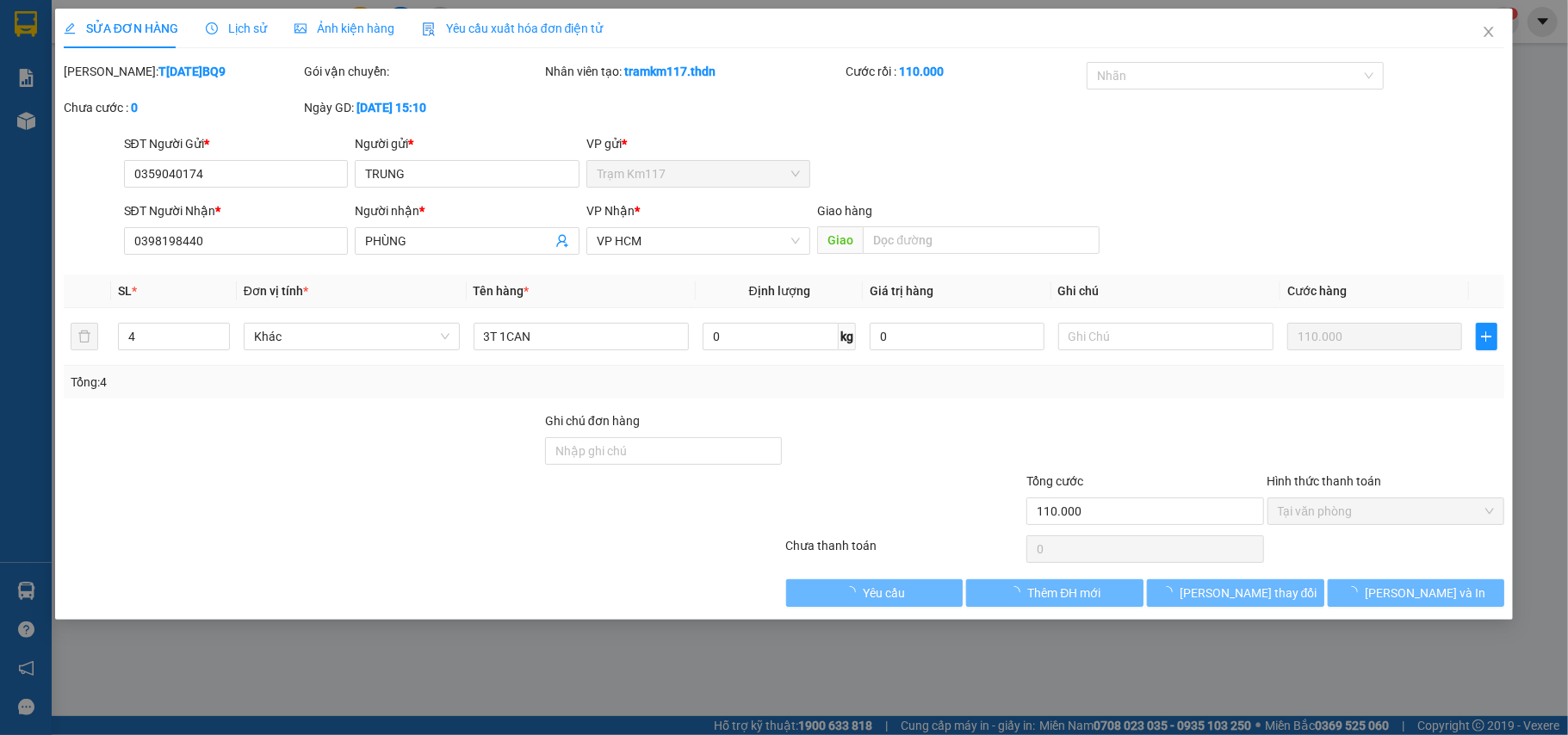
type input "0359040174"
type input "TRUNG"
type input "0398198440"
type input "PHÙNG"
type input "110.000"
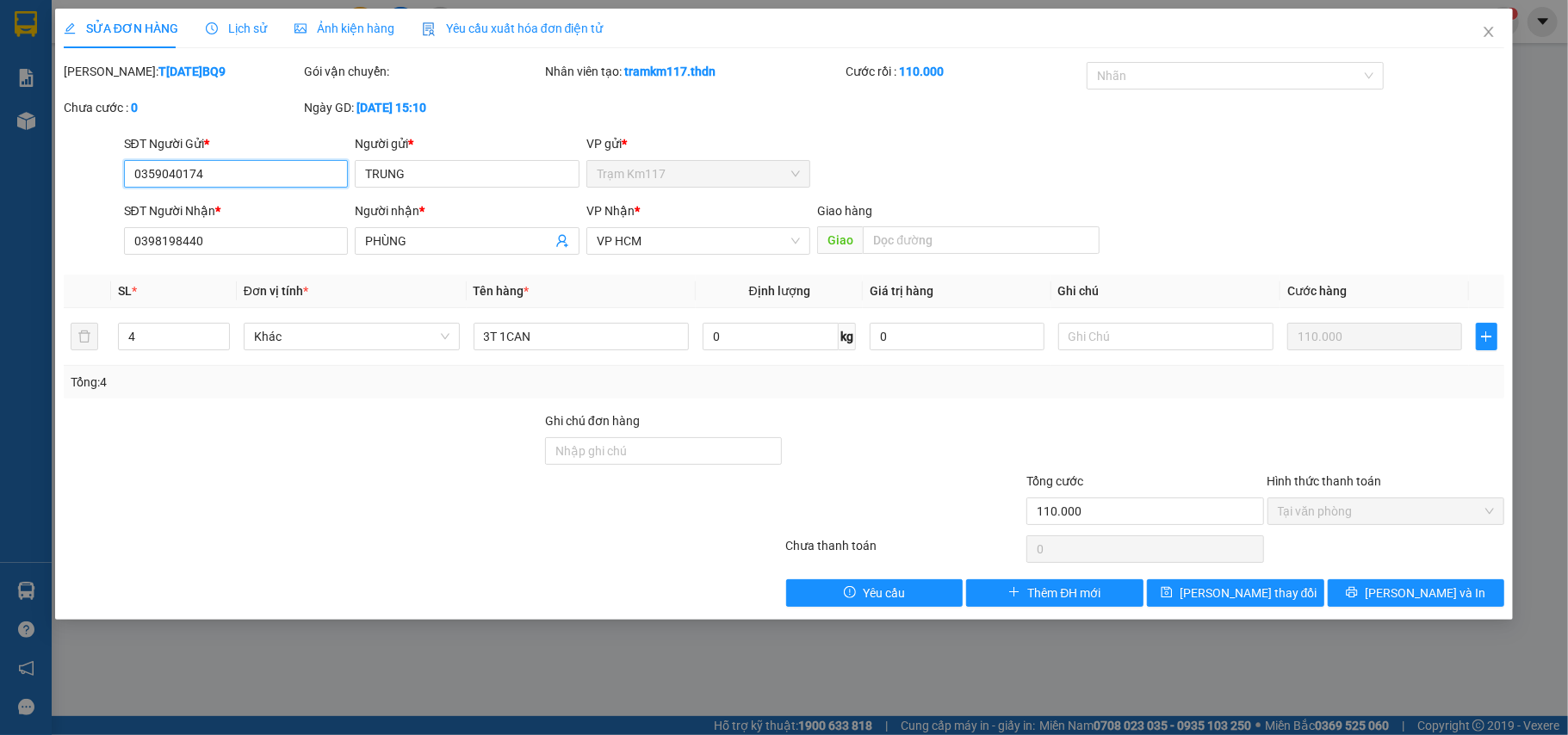
click at [1377, 510] on span "Tại văn phòng" at bounding box center [1386, 511] width 217 height 26
click at [1281, 79] on div at bounding box center [1226, 75] width 271 height 21
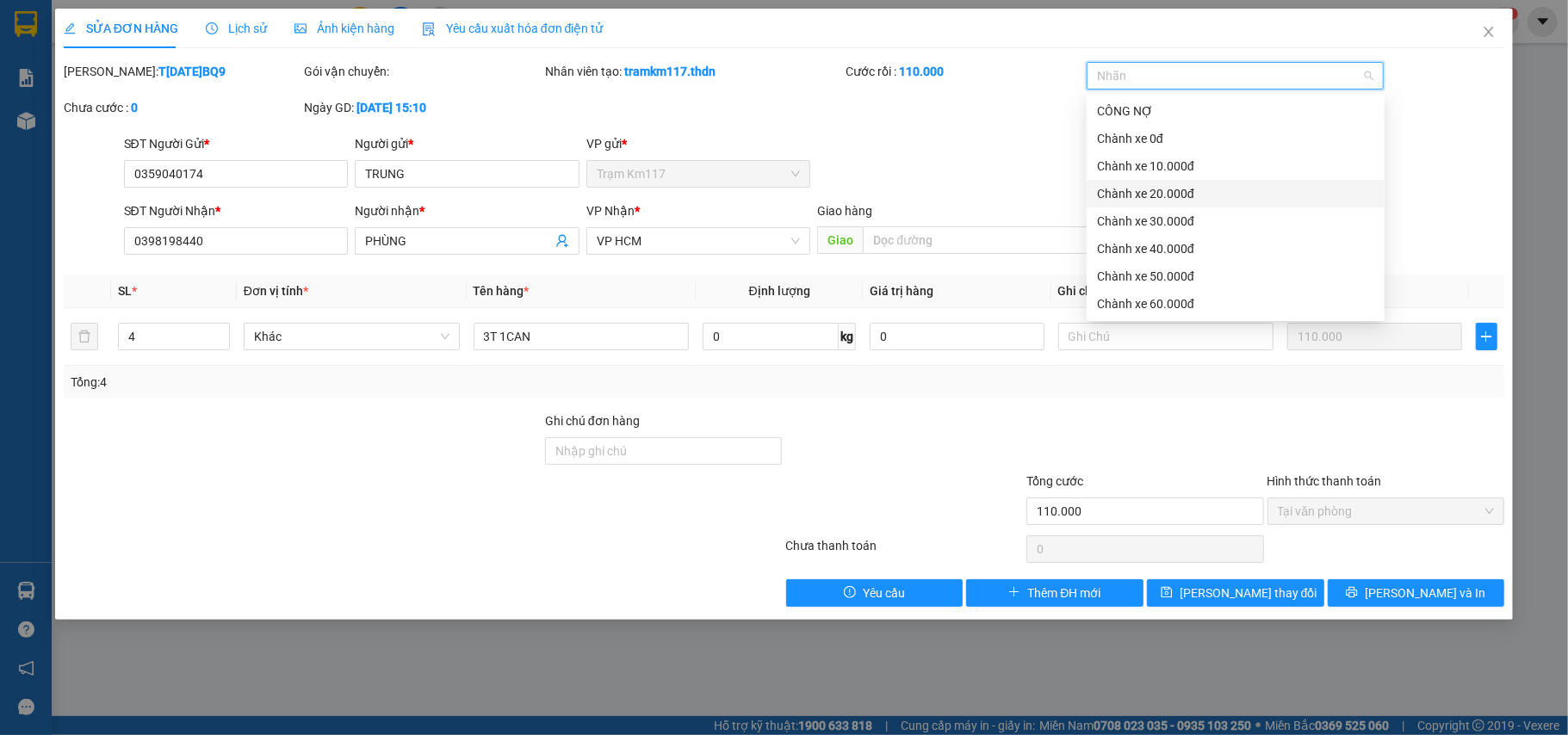
scroll to position [55, 0]
click at [1168, 295] on div "CHUYỂN KHOẢN" at bounding box center [1235, 304] width 277 height 19
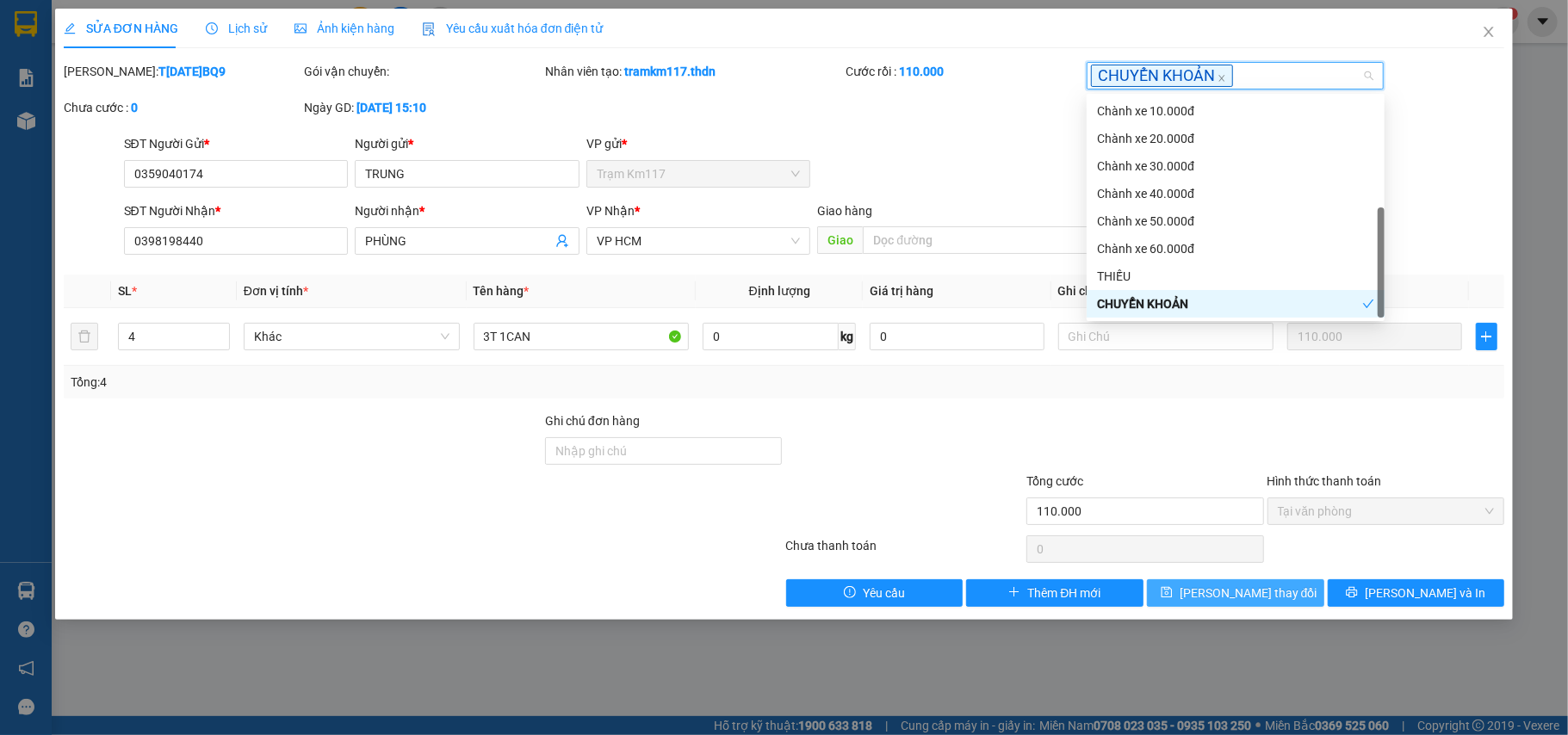
click at [1236, 602] on span "[PERSON_NAME] thay đổi" at bounding box center [1248, 593] width 138 height 19
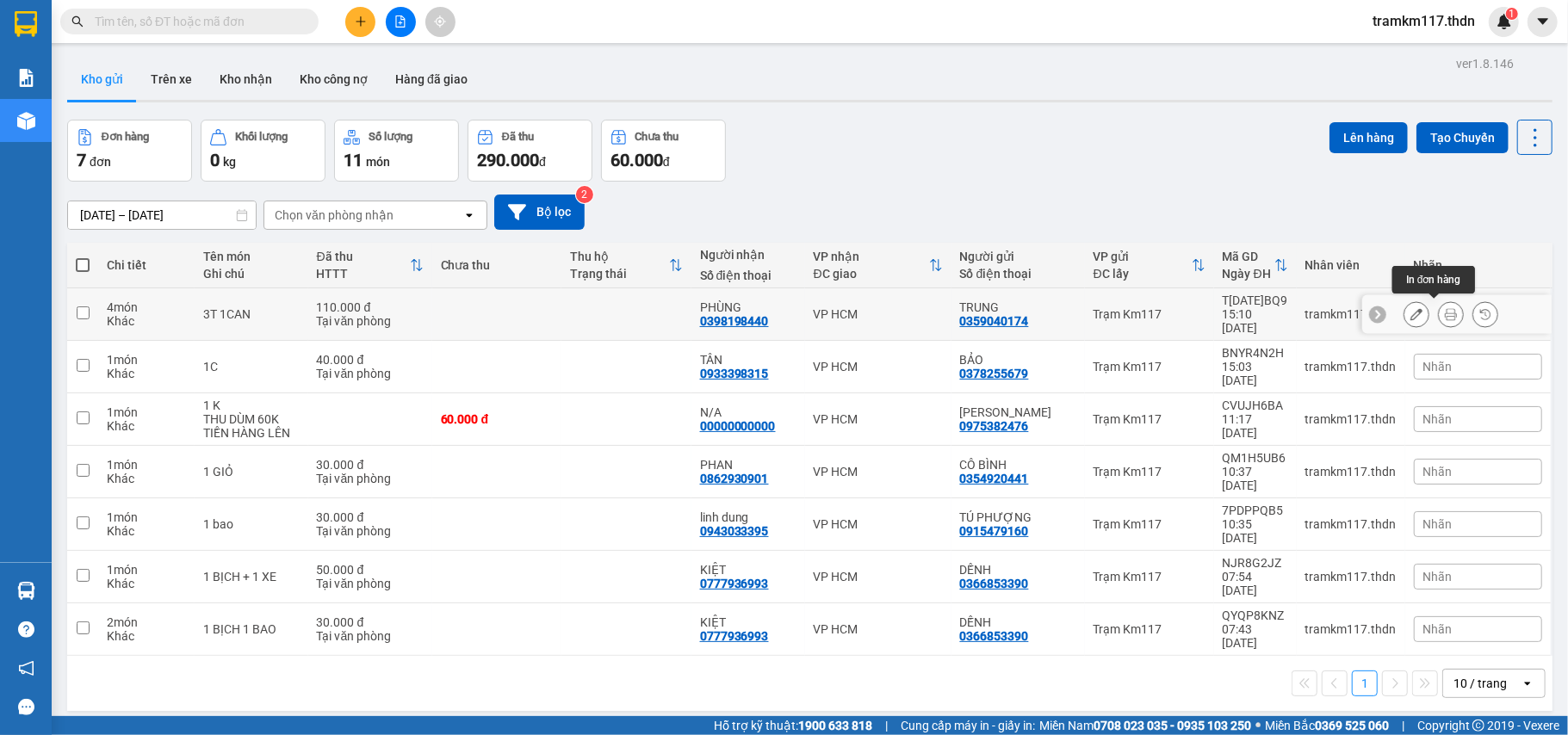
click at [1439, 302] on button at bounding box center [1451, 315] width 24 height 30
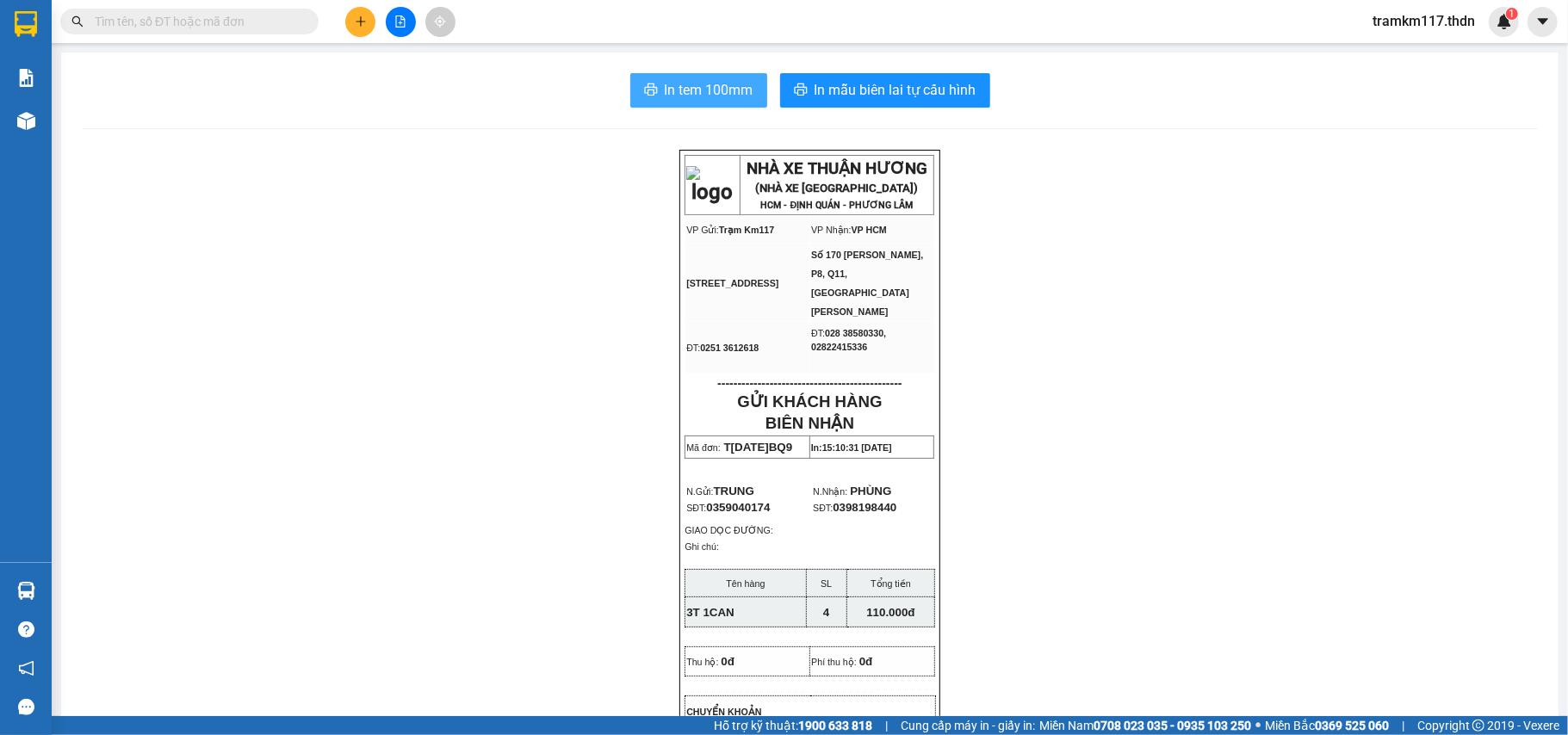
click at [665, 79] on span "In tem 100mm" at bounding box center [709, 89] width 88 height 22
